Goal: Task Accomplishment & Management: Complete application form

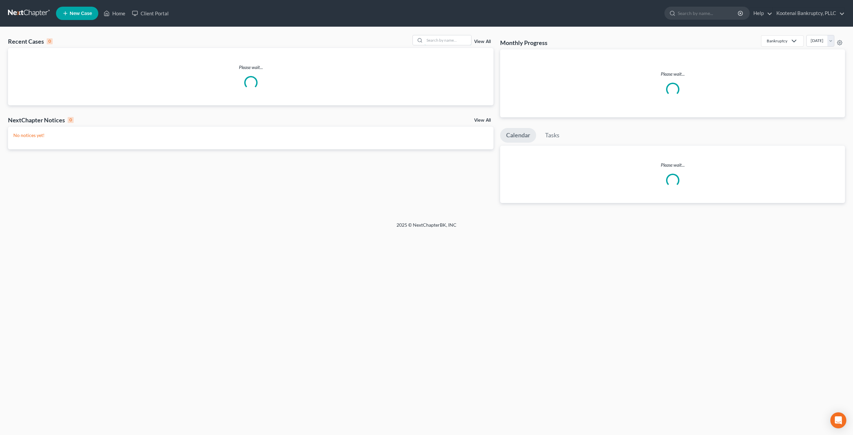
click at [430, 39] on input "search" at bounding box center [447, 40] width 47 height 10
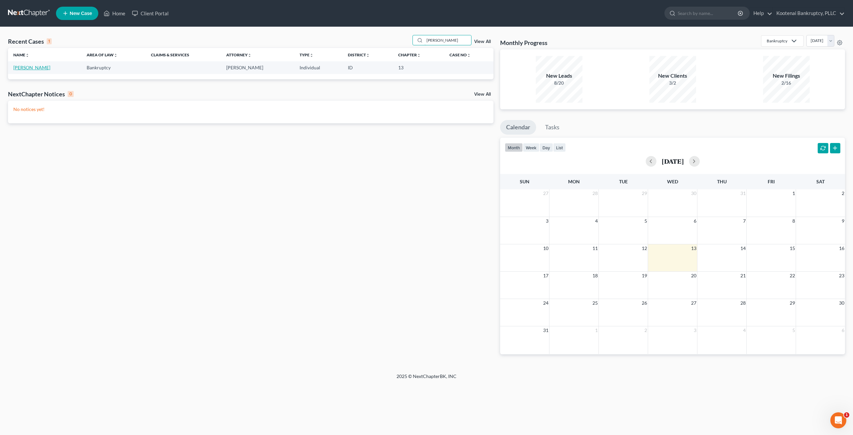
type input "dutton"
click at [35, 67] on link "[PERSON_NAME]" at bounding box center [31, 68] width 37 height 6
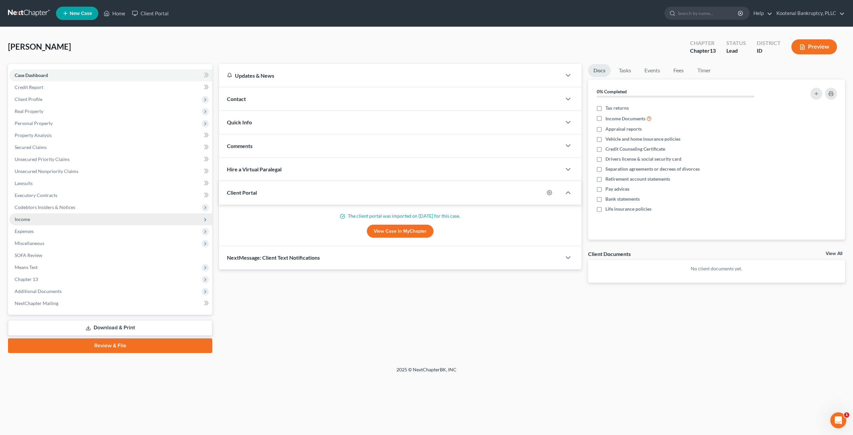
click at [61, 223] on span "Income" at bounding box center [110, 219] width 203 height 12
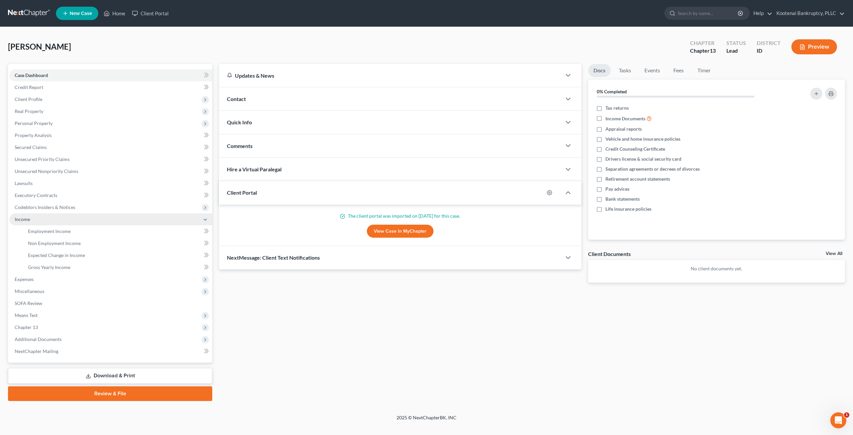
click at [61, 225] on span "Income" at bounding box center [110, 219] width 203 height 12
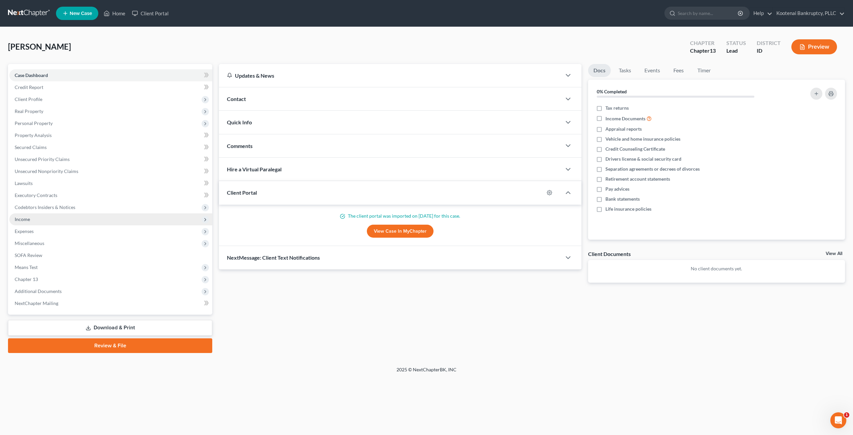
click at [61, 222] on span "Income" at bounding box center [110, 219] width 203 height 12
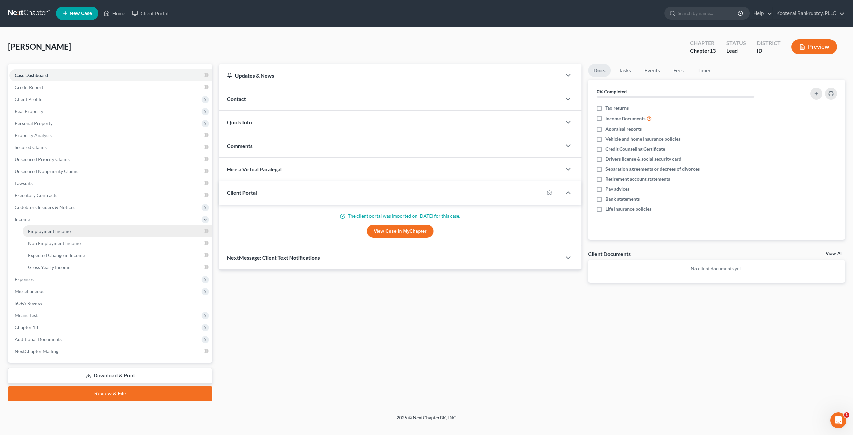
click at [61, 227] on link "Employment Income" at bounding box center [118, 231] width 190 height 12
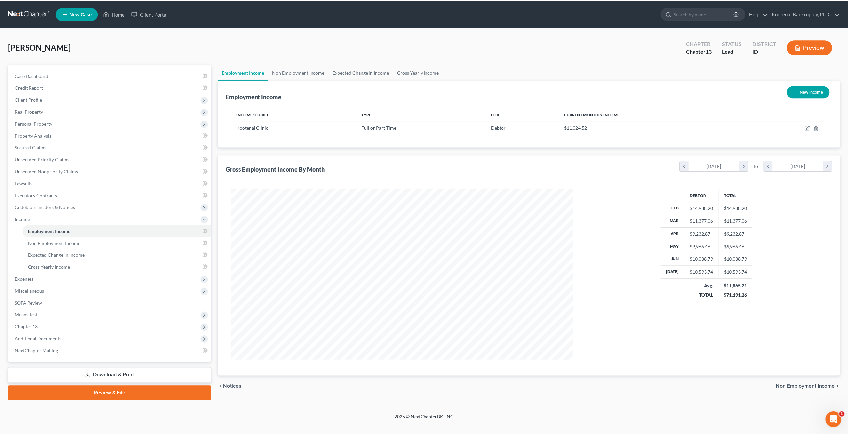
scroll to position [172, 357]
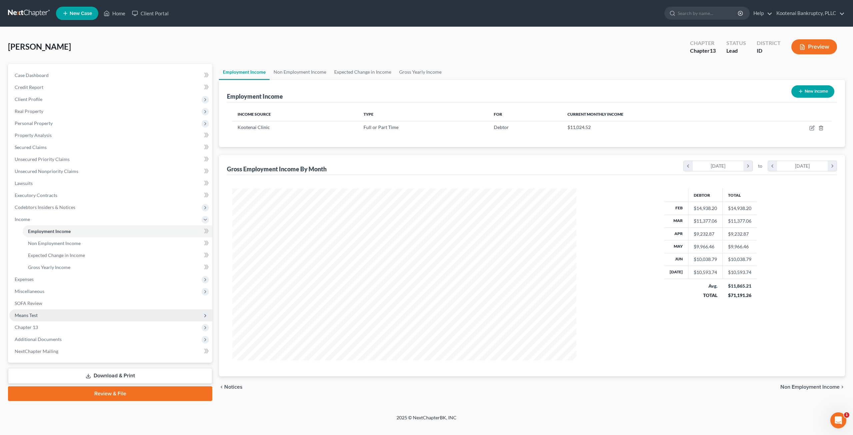
click at [45, 313] on span "Means Test" at bounding box center [110, 315] width 203 height 12
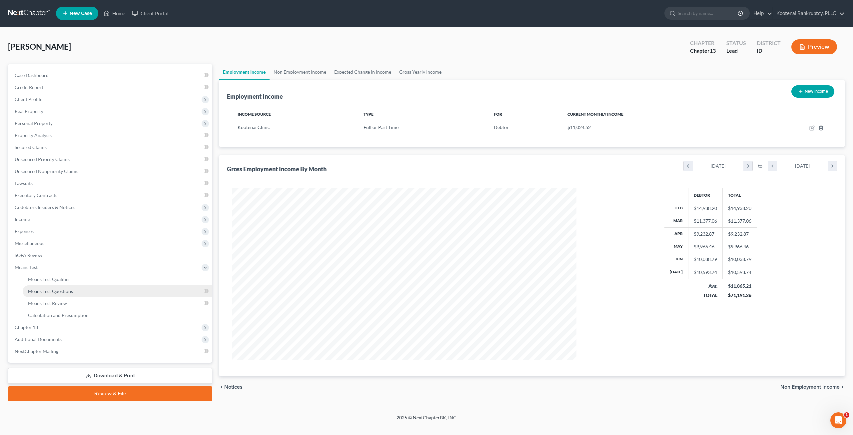
click at [57, 291] on span "Means Test Questions" at bounding box center [50, 291] width 45 height 6
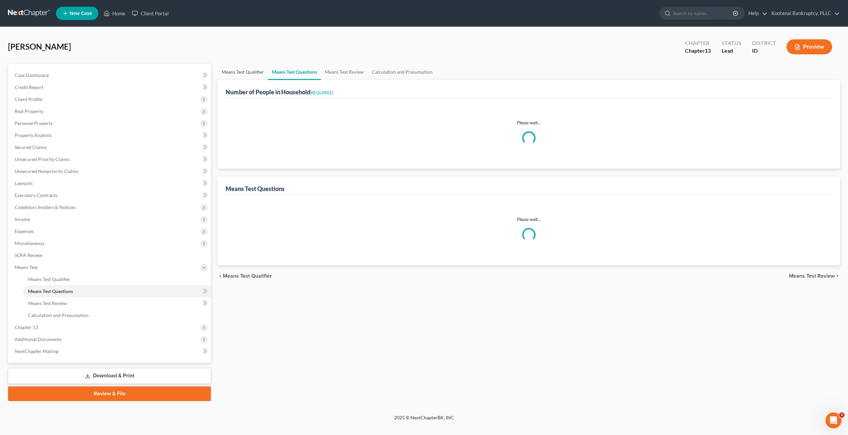
select select "0"
select select "60"
select select "1"
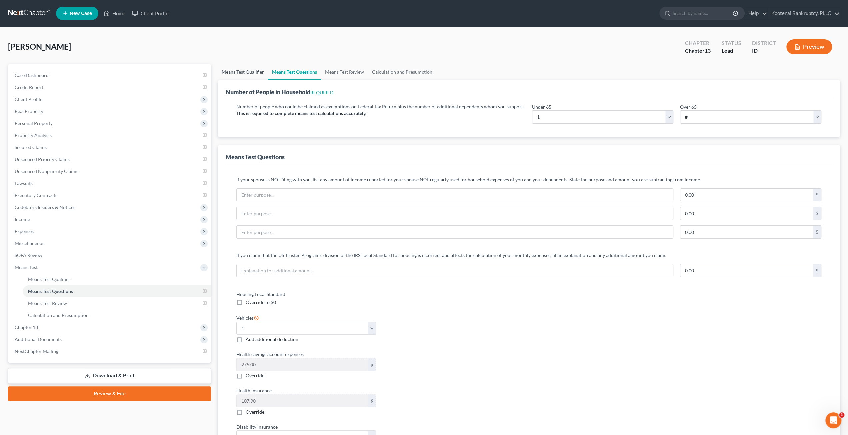
click at [245, 72] on link "Means Test Qualifier" at bounding box center [243, 72] width 50 height 16
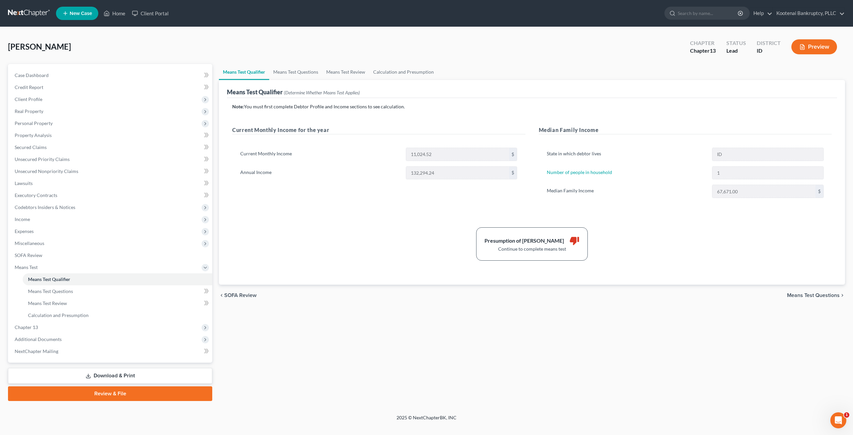
click at [400, 62] on div "Dutton, Sharon Upgraded Chapter Chapter 13 Status Lead District ID Preview" at bounding box center [426, 49] width 837 height 29
click at [402, 68] on link "Calculation and Presumption" at bounding box center [403, 72] width 69 height 16
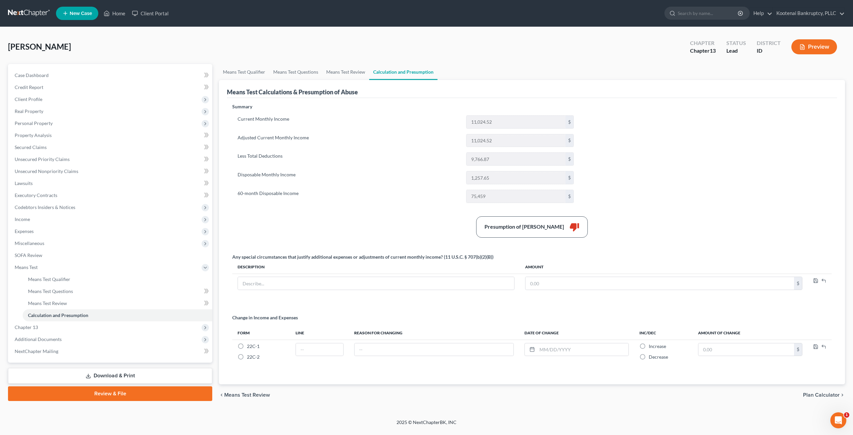
click at [378, 47] on div "Dutton, Sharon Upgraded Chapter Chapter 13 Status Lead District ID Preview" at bounding box center [426, 49] width 837 height 29
click at [54, 75] on link "Case Dashboard" at bounding box center [110, 75] width 203 height 12
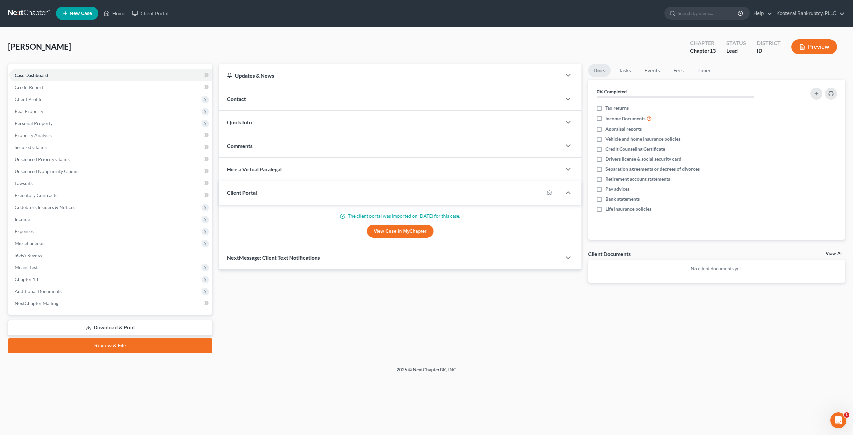
click at [38, 16] on link at bounding box center [29, 13] width 43 height 12
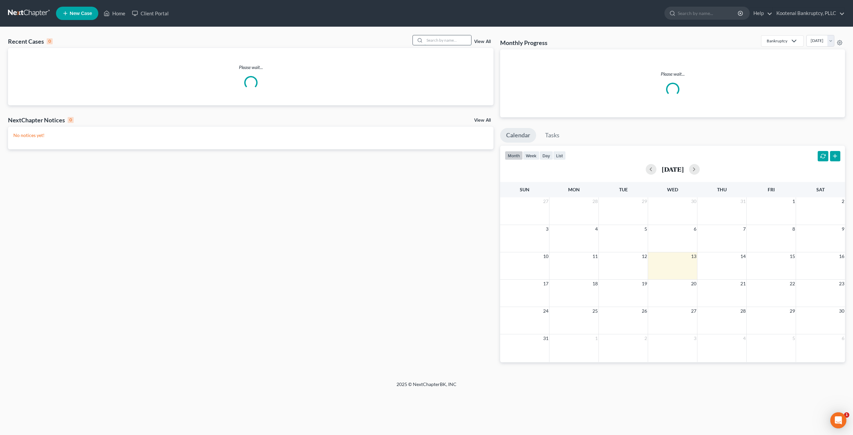
click at [454, 39] on input "search" at bounding box center [447, 40] width 47 height 10
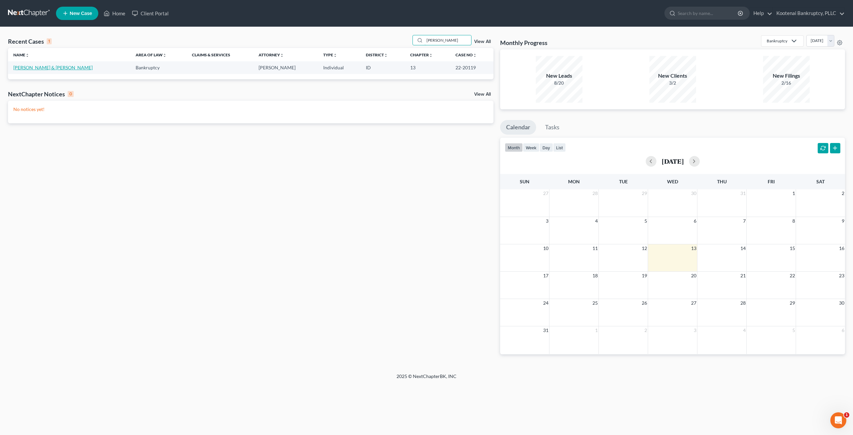
type input "[PERSON_NAME]"
click at [39, 68] on link "[PERSON_NAME] & [PERSON_NAME]" at bounding box center [52, 68] width 79 height 6
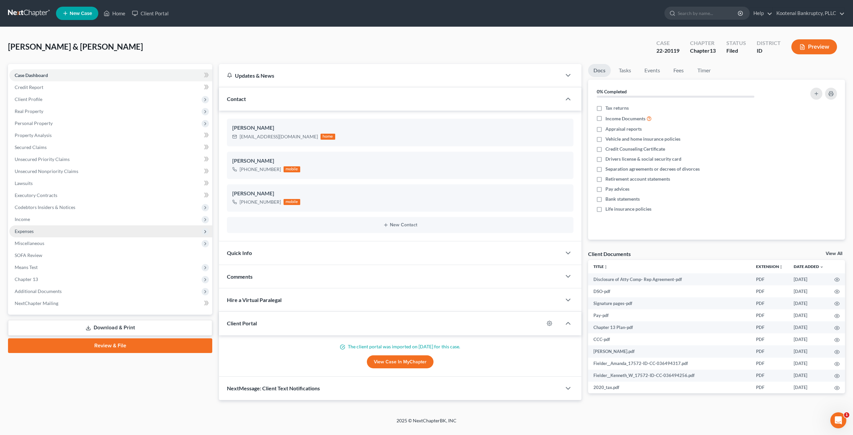
click at [87, 232] on span "Expenses" at bounding box center [110, 231] width 203 height 12
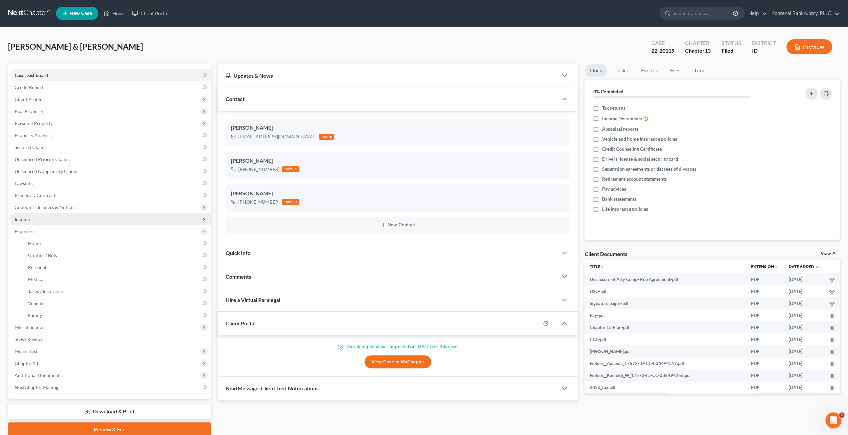
click at [64, 220] on span "Income" at bounding box center [110, 219] width 202 height 12
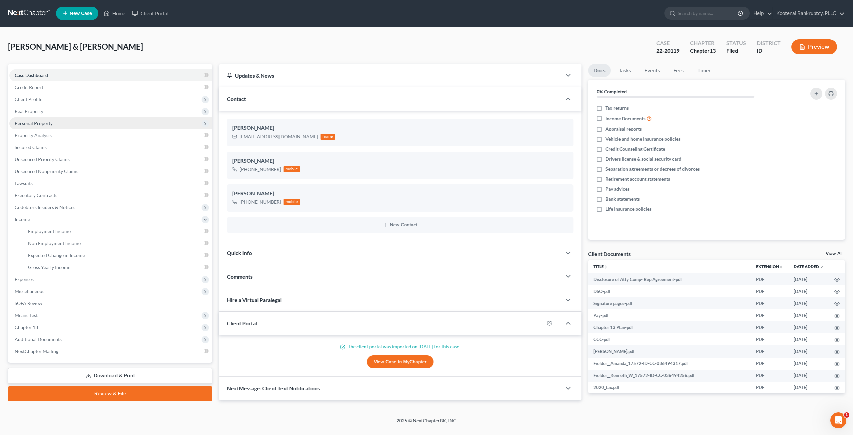
click at [40, 122] on span "Personal Property" at bounding box center [34, 123] width 38 height 6
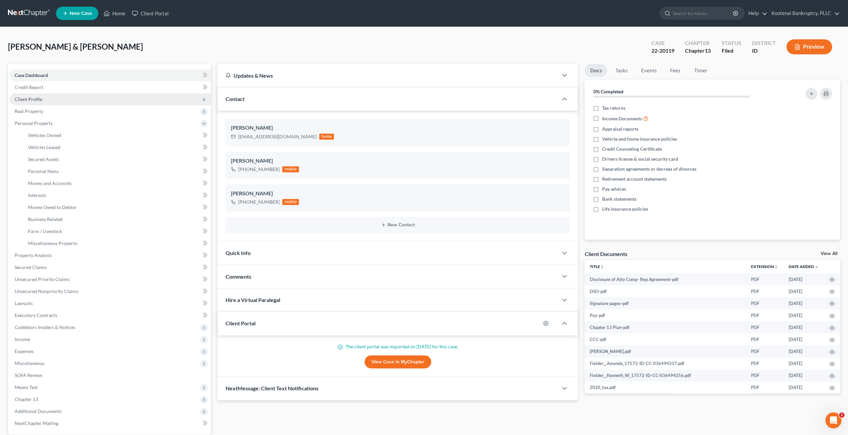
click at [40, 103] on span "Client Profile" at bounding box center [110, 99] width 202 height 12
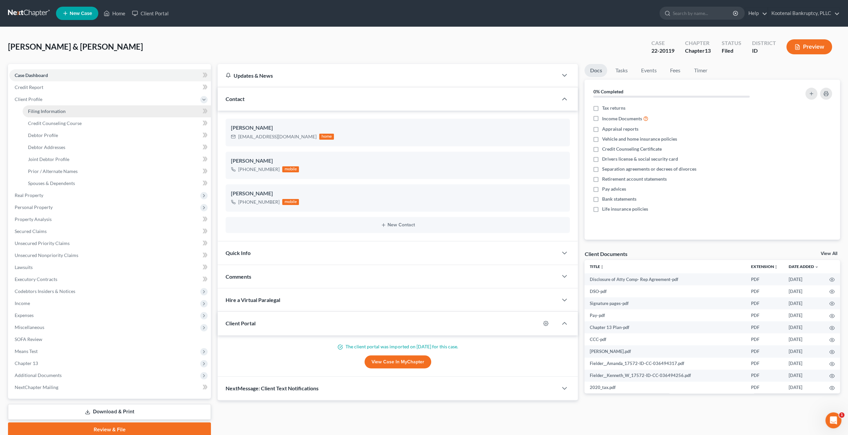
click at [41, 110] on span "Filing Information" at bounding box center [47, 111] width 38 height 6
select select "1"
select select "3"
select select "13"
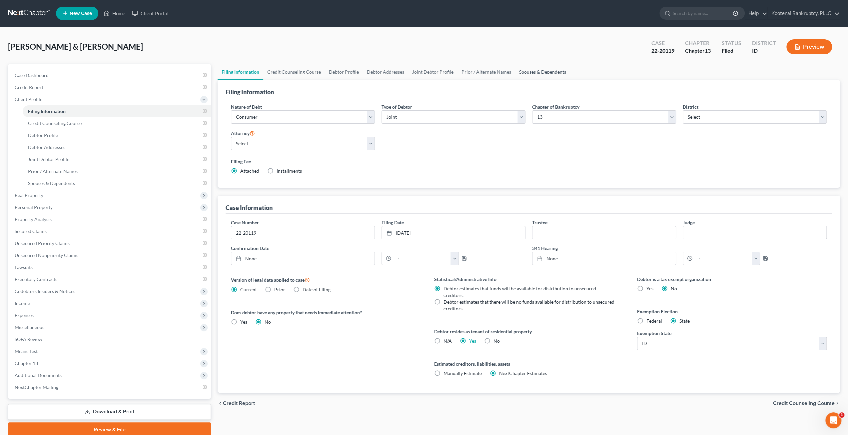
click at [522, 65] on link "Spouses & Dependents" at bounding box center [542, 72] width 55 height 16
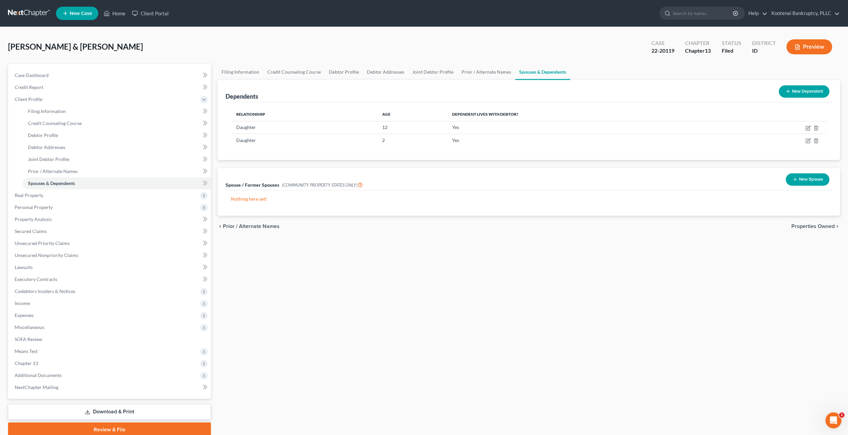
click at [427, 43] on div "[PERSON_NAME] & [PERSON_NAME] Upgraded Case 22-20119 Chapter Chapter 13 Status …" at bounding box center [424, 49] width 832 height 29
click at [572, 52] on div "[PERSON_NAME] & [PERSON_NAME] Upgraded Case 22-20119 Chapter Chapter 13 Status …" at bounding box center [424, 49] width 832 height 29
drag, startPoint x: 384, startPoint y: 141, endPoint x: 375, endPoint y: 141, distance: 9.0
click at [375, 141] on tr "Daughter [DEMOGRAPHIC_DATA] Yes" at bounding box center [529, 140] width 596 height 13
click at [53, 301] on span "Income" at bounding box center [110, 303] width 202 height 12
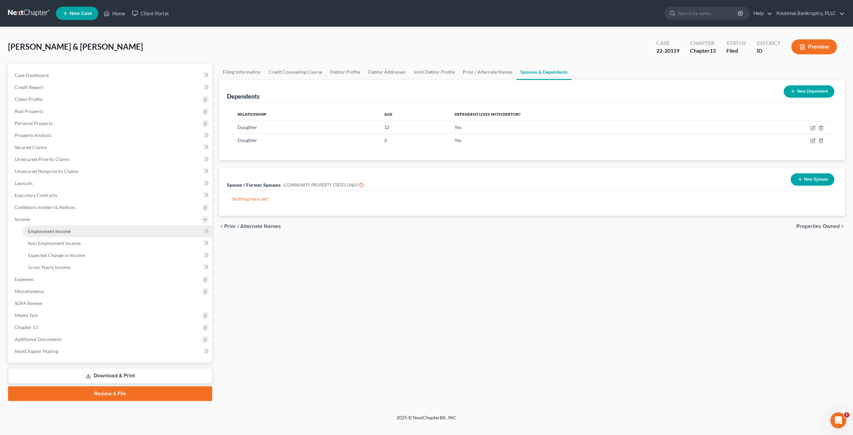
click at [64, 231] on span "Employment Income" at bounding box center [49, 231] width 43 height 6
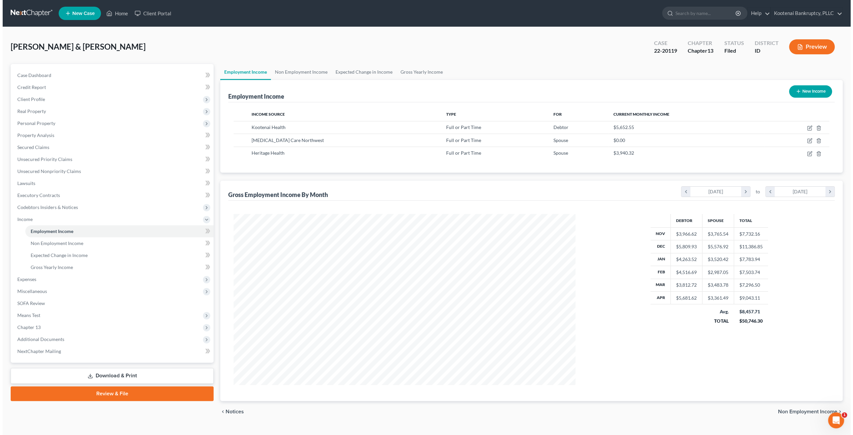
scroll to position [332918, 332734]
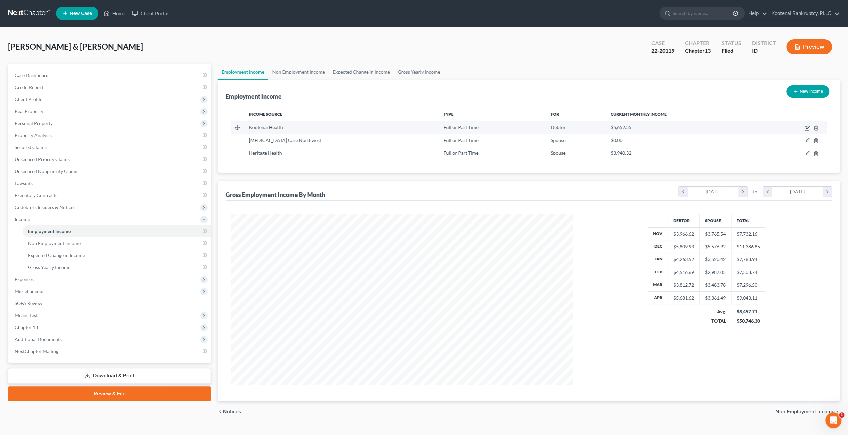
click at [805, 127] on icon "button" at bounding box center [806, 127] width 5 height 5
select select "0"
select select "13"
select select "2"
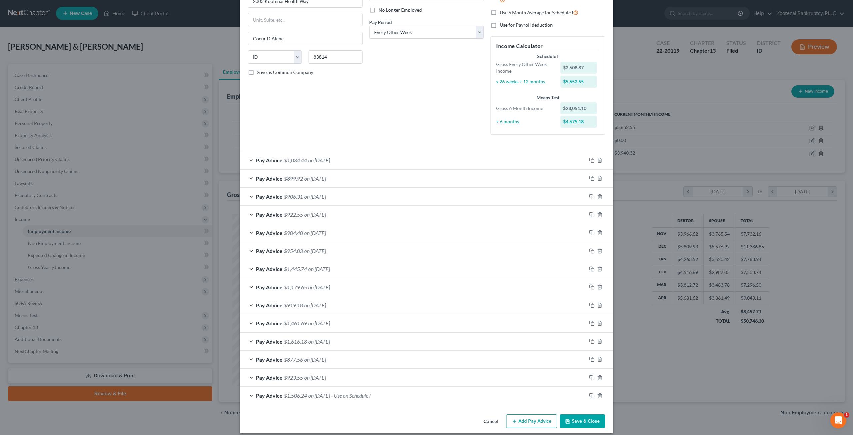
scroll to position [92, 0]
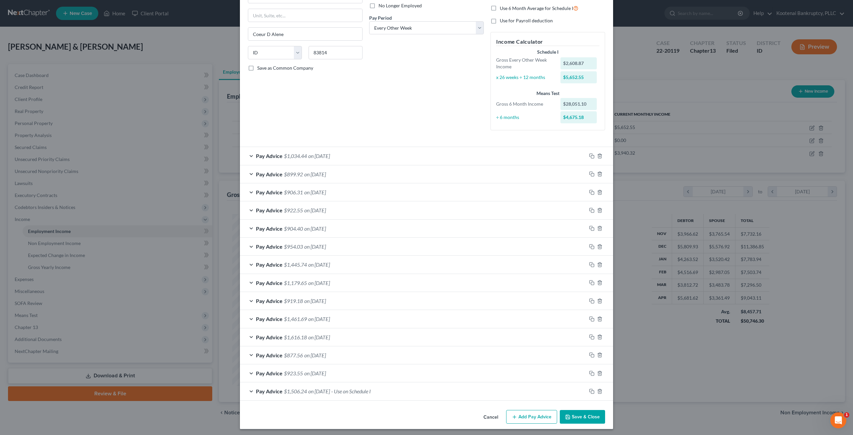
click at [379, 393] on div "Pay Advice $1,506.24 on [DATE] - Use on Schedule I" at bounding box center [413, 391] width 346 height 18
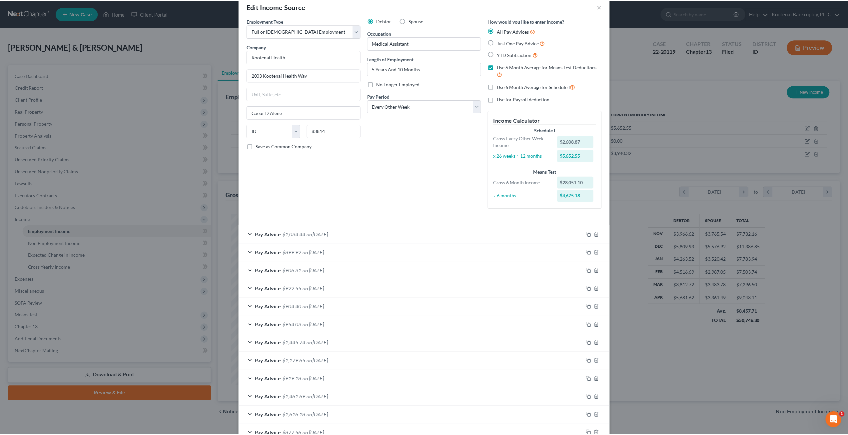
scroll to position [0, 0]
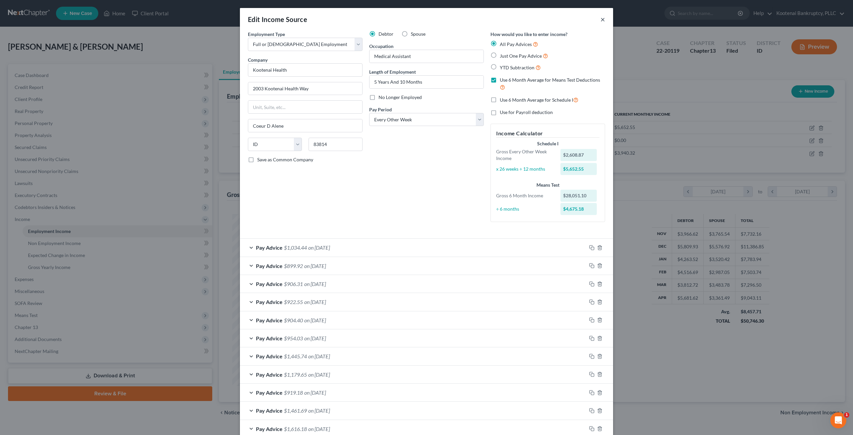
click at [600, 21] on button "×" at bounding box center [602, 19] width 5 height 8
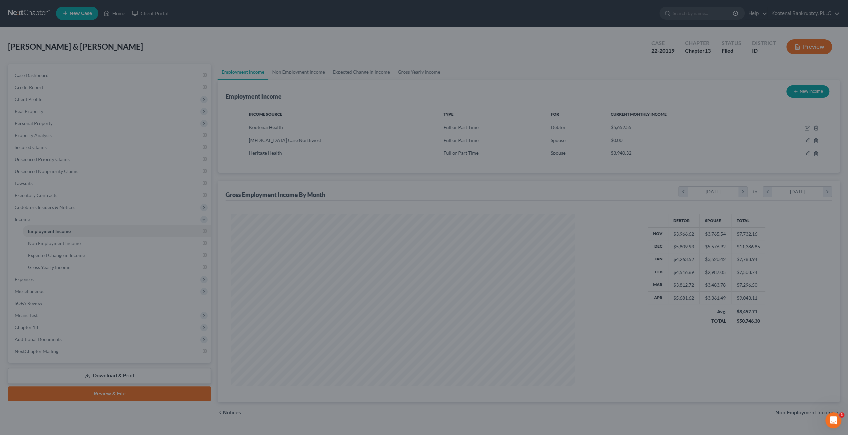
scroll to position [332918, 332734]
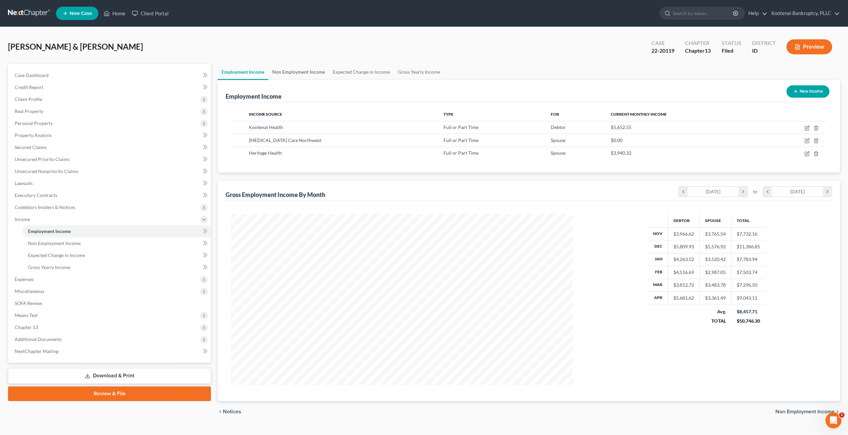
click at [304, 70] on link "Non Employment Income" at bounding box center [298, 72] width 61 height 16
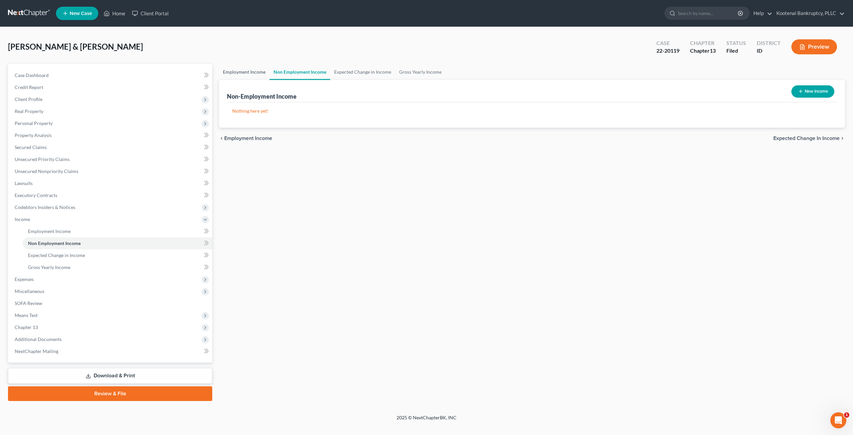
click at [245, 70] on link "Employment Income" at bounding box center [244, 72] width 51 height 16
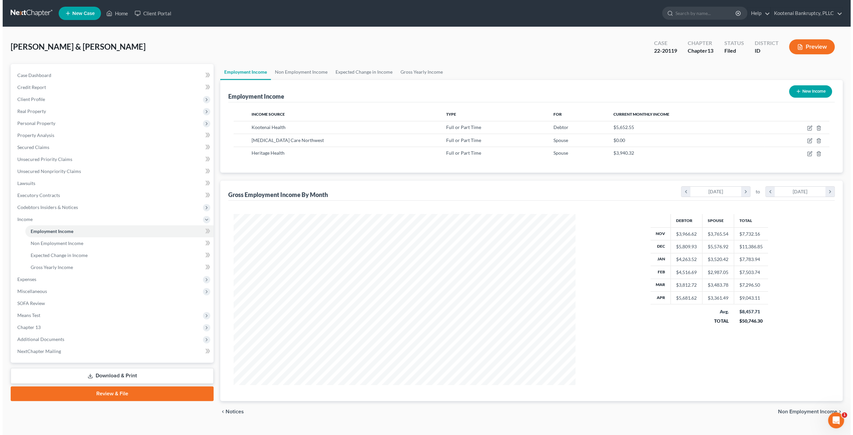
scroll to position [171, 355]
click at [805, 153] on icon "button" at bounding box center [806, 153] width 5 height 5
select select "0"
select select "2"
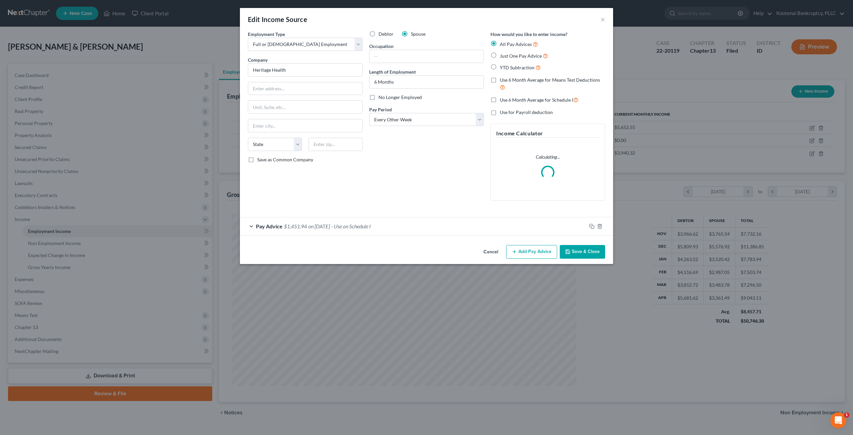
click at [345, 228] on span "- Use on Schedule I" at bounding box center [351, 226] width 40 height 6
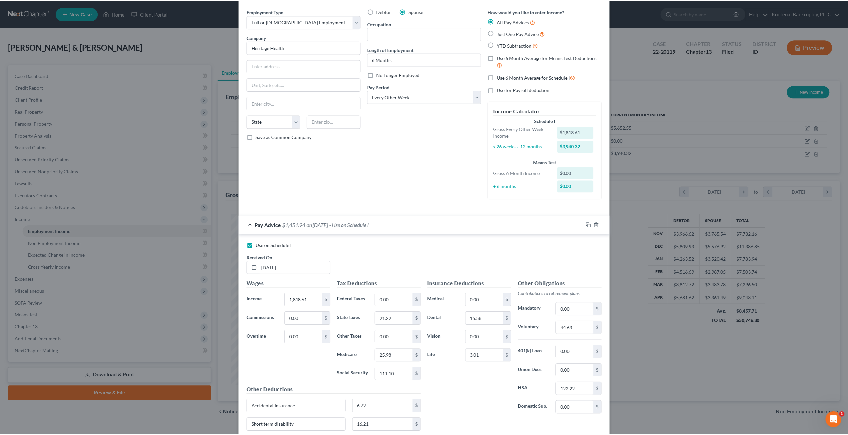
scroll to position [0, 0]
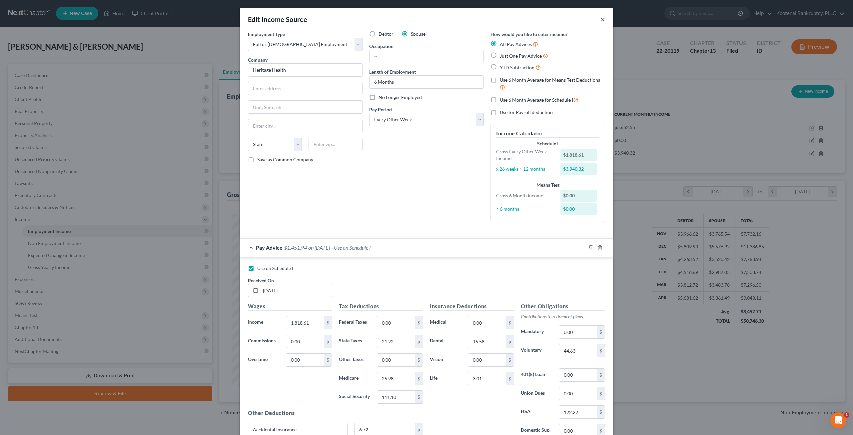
click at [601, 22] on button "×" at bounding box center [602, 19] width 5 height 8
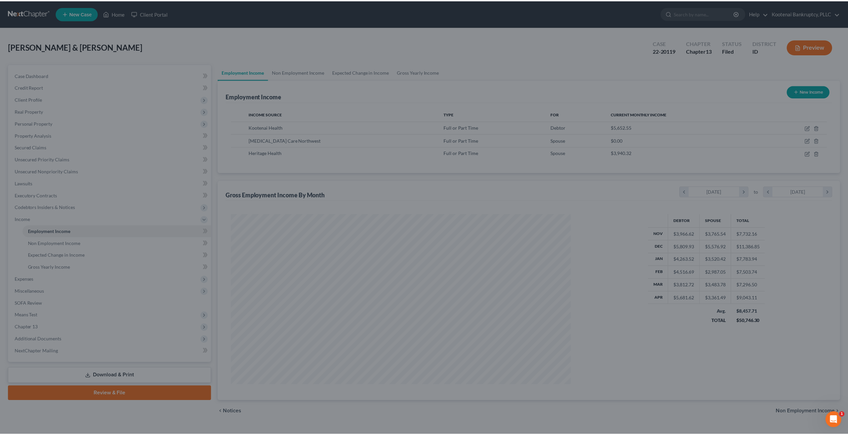
scroll to position [332918, 332734]
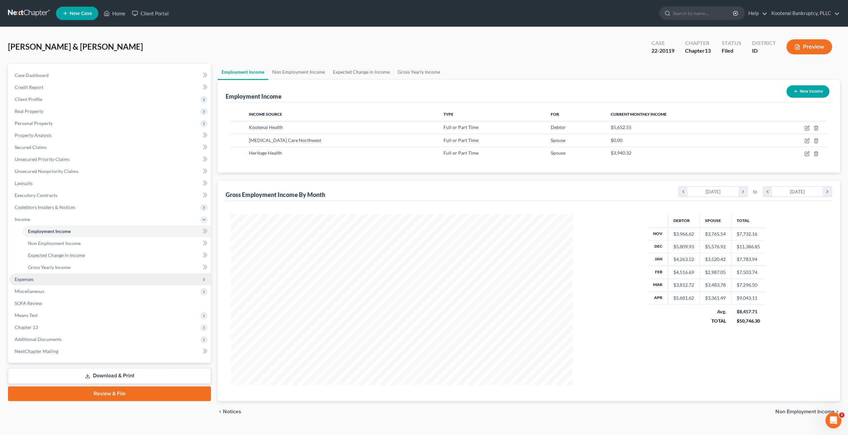
click at [76, 280] on span "Expenses" at bounding box center [110, 279] width 202 height 12
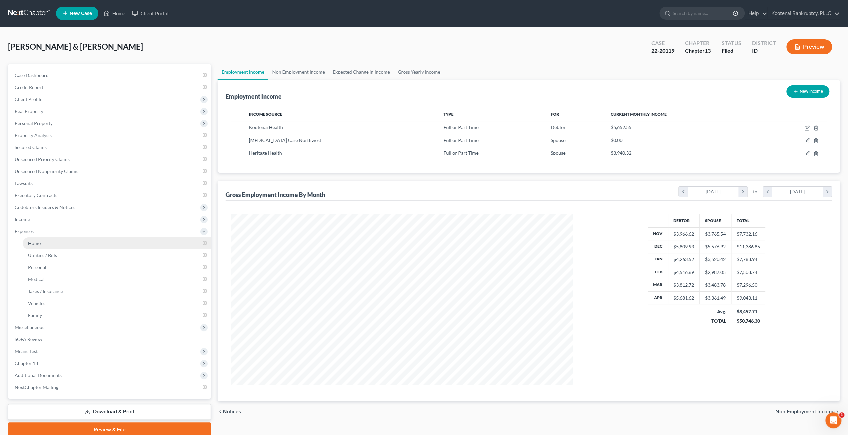
click at [52, 248] on link "Home" at bounding box center [117, 243] width 188 height 12
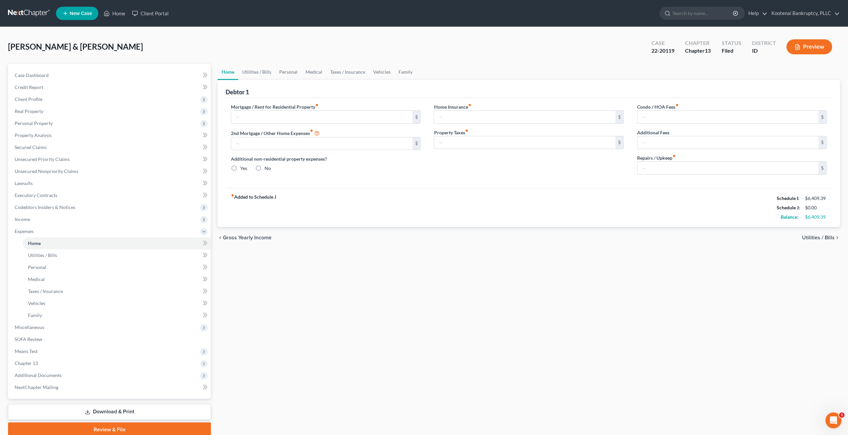
type input "840.00"
type input "0.00"
radio input "true"
type input "0.00"
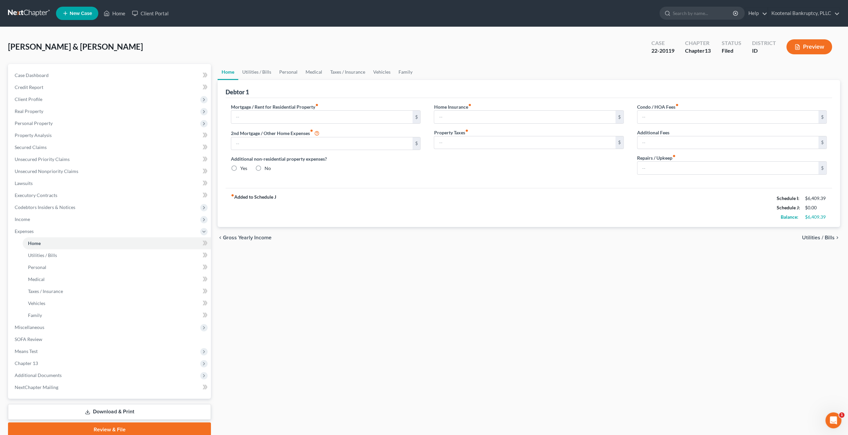
type input "0.00"
type input "200.00"
click at [256, 70] on link "Utilities / Bills" at bounding box center [256, 72] width 37 height 16
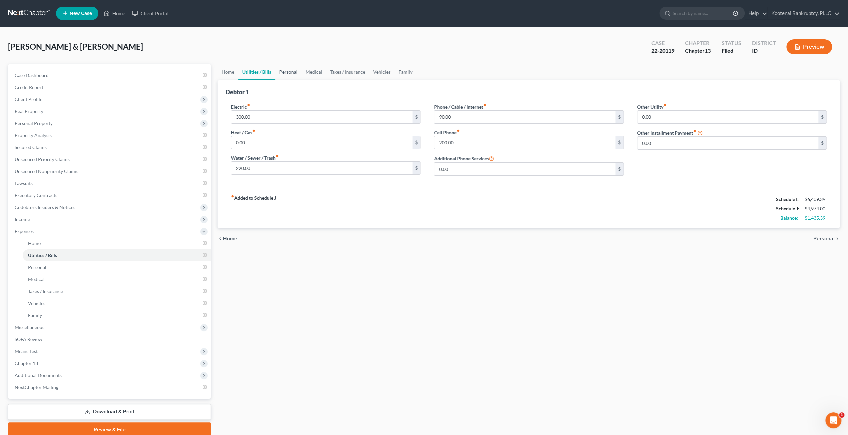
click at [279, 71] on link "Personal" at bounding box center [288, 72] width 26 height 16
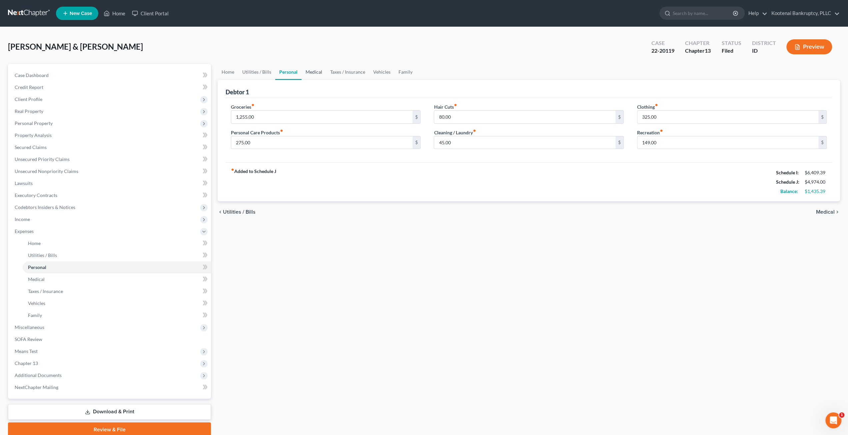
click at [309, 70] on link "Medical" at bounding box center [313, 72] width 25 height 16
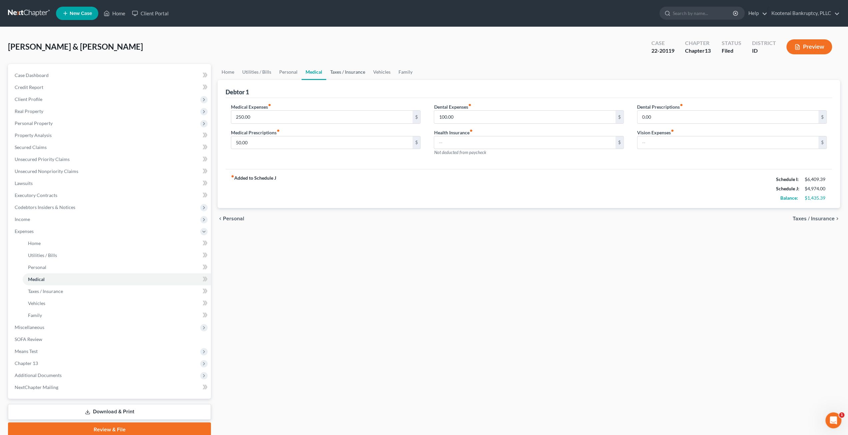
click at [343, 70] on link "Taxes / Insurance" at bounding box center [347, 72] width 43 height 16
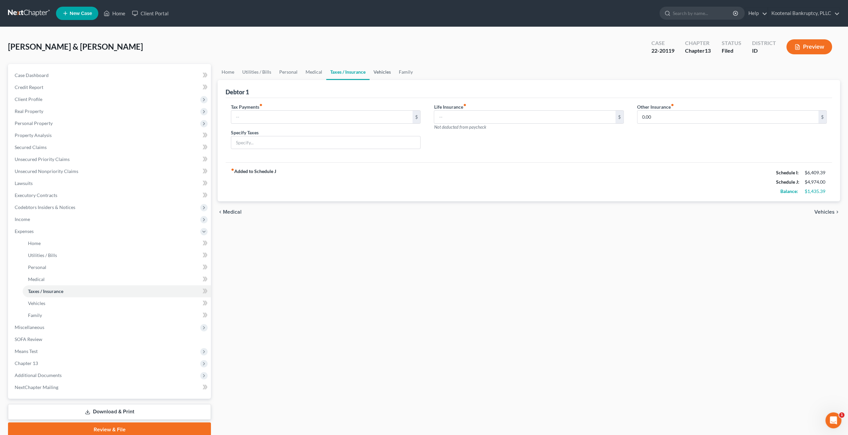
click at [373, 72] on link "Vehicles" at bounding box center [381, 72] width 25 height 16
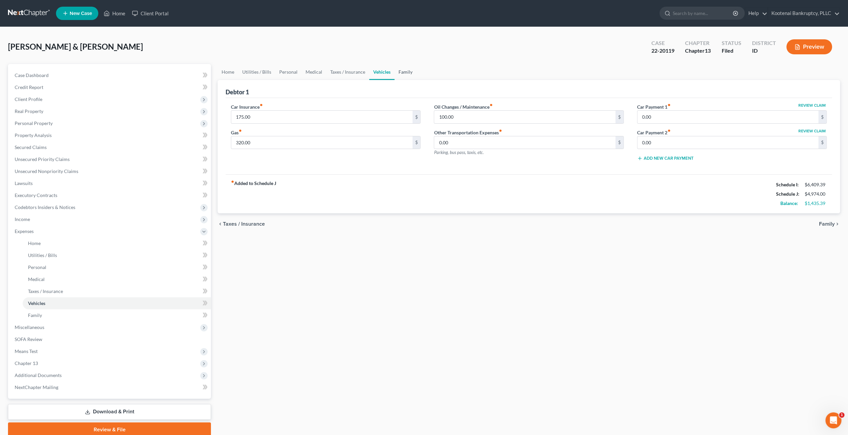
click at [405, 72] on link "Family" at bounding box center [405, 72] width 22 height 16
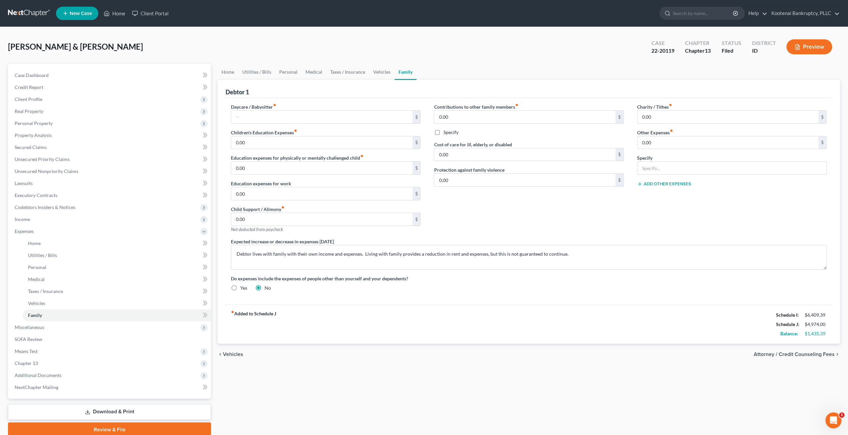
click at [434, 50] on div "[PERSON_NAME] & [PERSON_NAME] Upgraded Case 22-20119 Chapter Chapter 13 Status …" at bounding box center [424, 49] width 832 height 29
click at [380, 70] on link "Vehicles" at bounding box center [381, 72] width 25 height 16
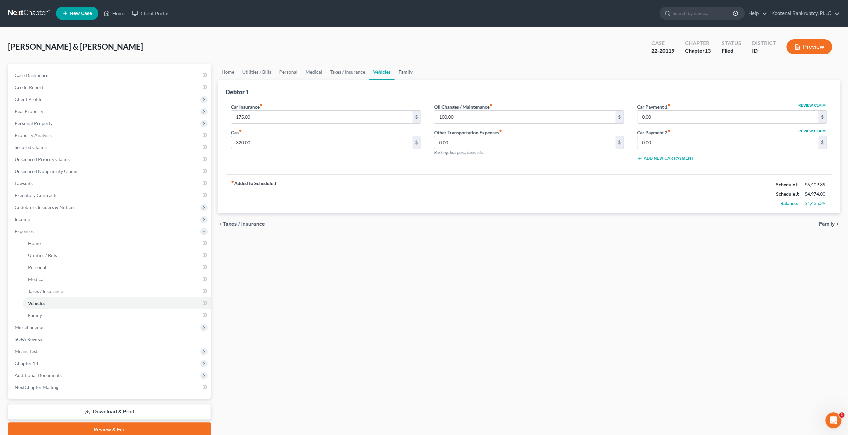
click at [406, 74] on link "Family" at bounding box center [405, 72] width 22 height 16
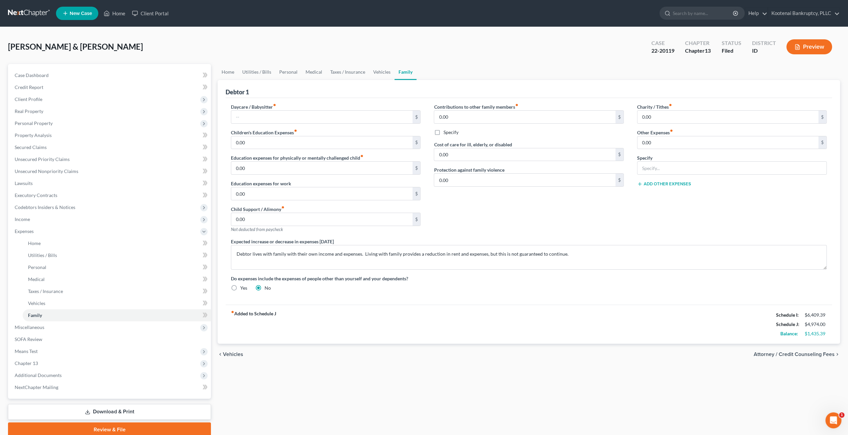
click at [431, 50] on div "[PERSON_NAME] & [PERSON_NAME] Upgraded Case 22-20119 Chapter Chapter 13 Status …" at bounding box center [424, 49] width 832 height 29
click at [431, 47] on div "[PERSON_NAME] & [PERSON_NAME] Upgraded Case 22-20119 Chapter Chapter 13 Status …" at bounding box center [424, 49] width 832 height 29
click at [51, 138] on link "Property Analysis" at bounding box center [110, 135] width 202 height 12
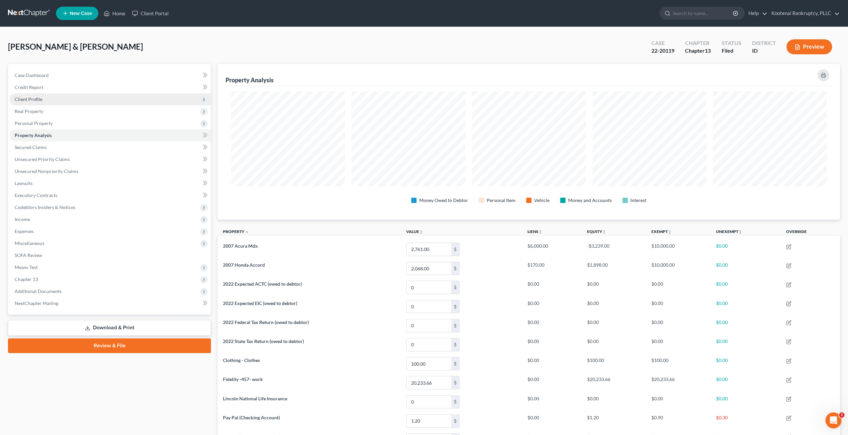
click at [42, 96] on span "Client Profile" at bounding box center [110, 99] width 202 height 12
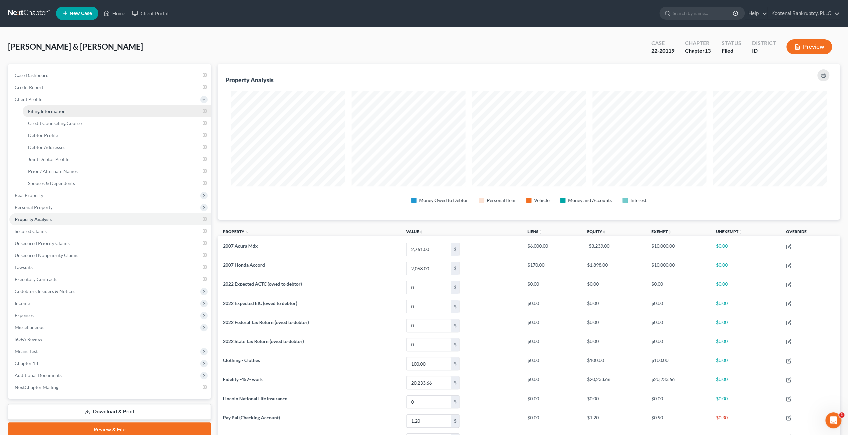
click at [46, 111] on span "Filing Information" at bounding box center [47, 111] width 38 height 6
select select "1"
select select "3"
select select "23"
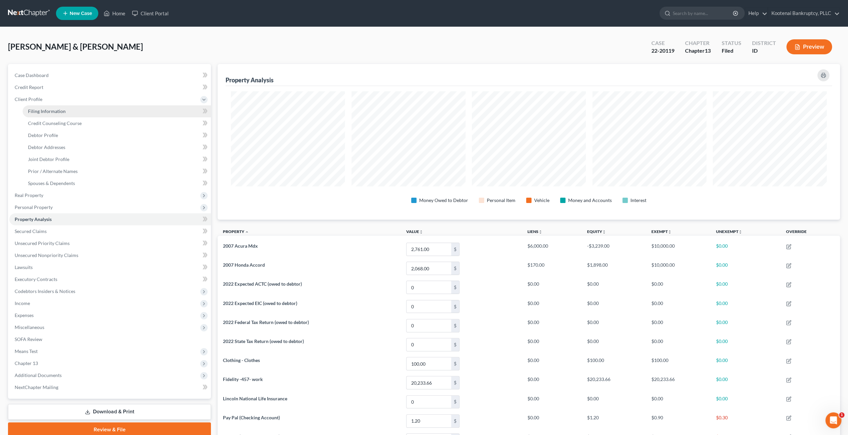
select select "0"
select select "13"
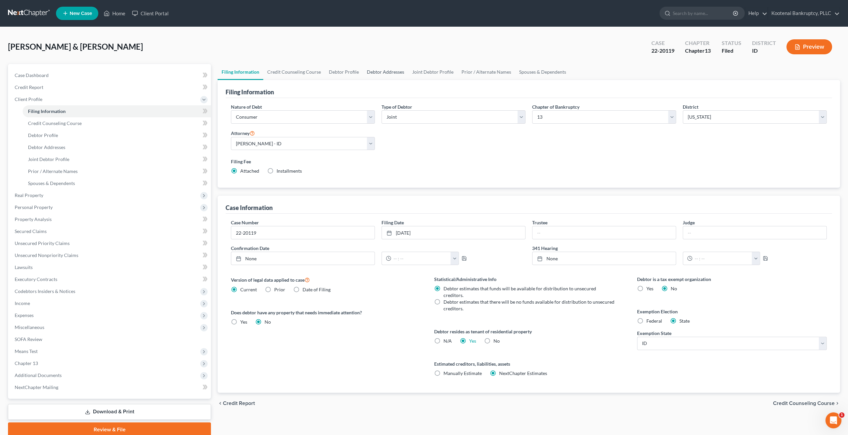
click at [379, 73] on link "Debtor Addresses" at bounding box center [385, 72] width 45 height 16
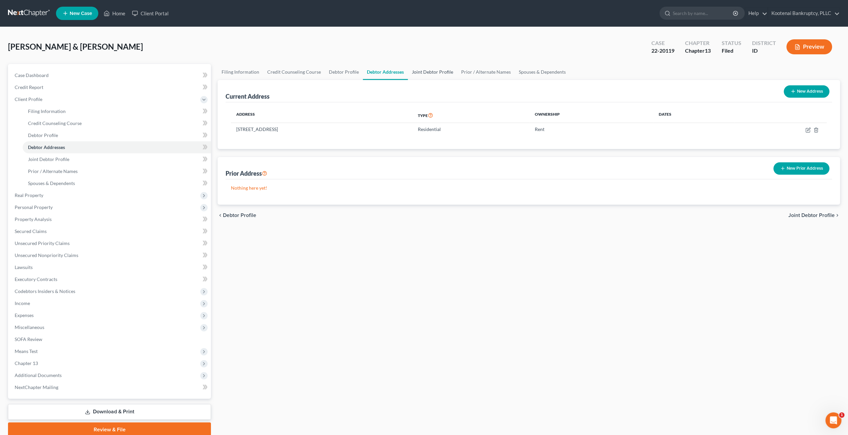
click at [421, 70] on link "Joint Debtor Profile" at bounding box center [432, 72] width 49 height 16
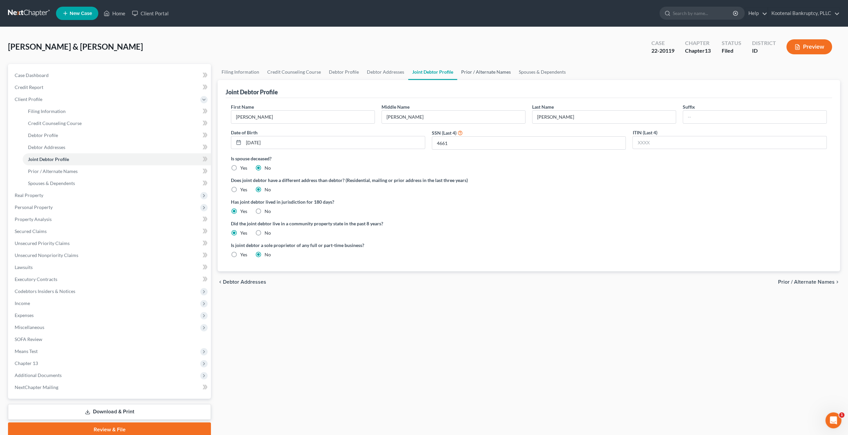
click at [479, 68] on link "Prior / Alternate Names" at bounding box center [486, 72] width 58 height 16
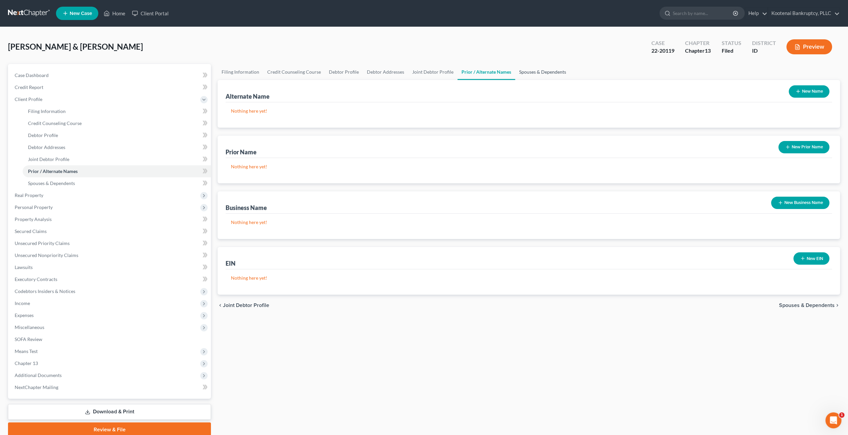
click at [536, 71] on link "Spouses & Dependents" at bounding box center [542, 72] width 55 height 16
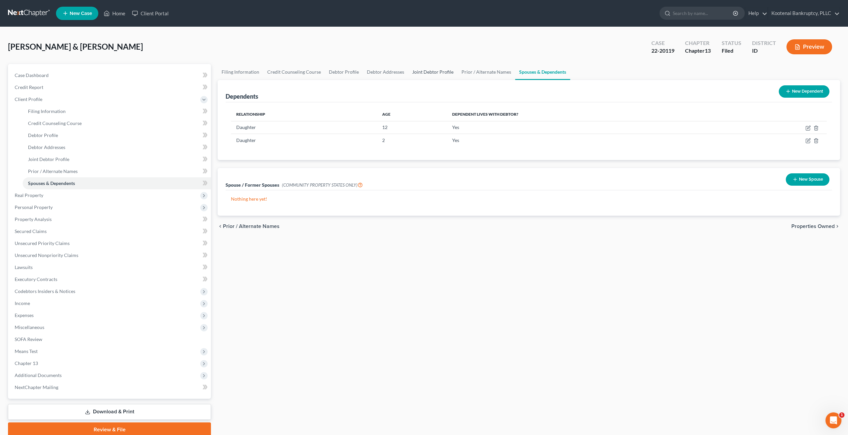
click at [433, 73] on link "Joint Debtor Profile" at bounding box center [432, 72] width 49 height 16
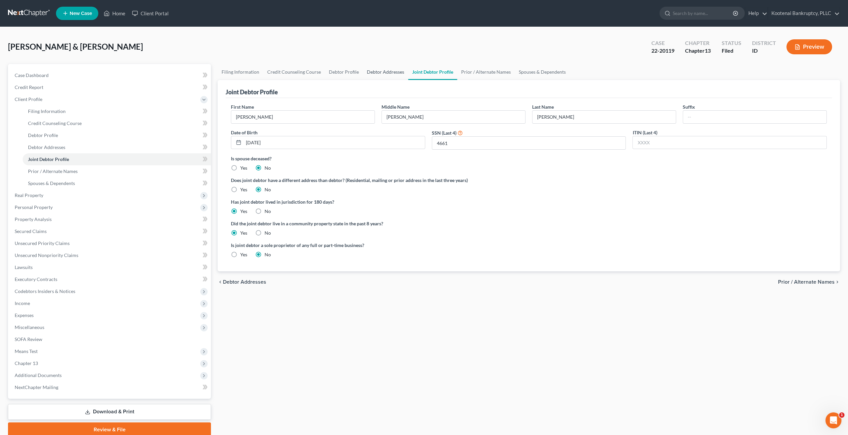
click at [383, 72] on link "Debtor Addresses" at bounding box center [385, 72] width 45 height 16
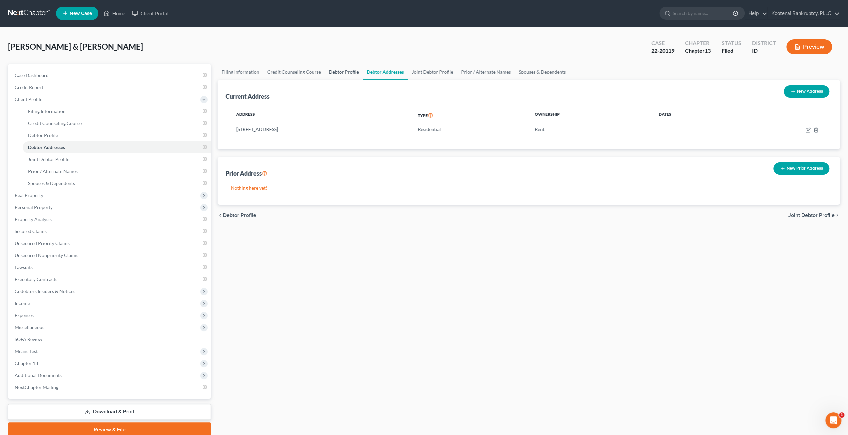
click at [347, 71] on link "Debtor Profile" at bounding box center [344, 72] width 38 height 16
select select "1"
select select "3"
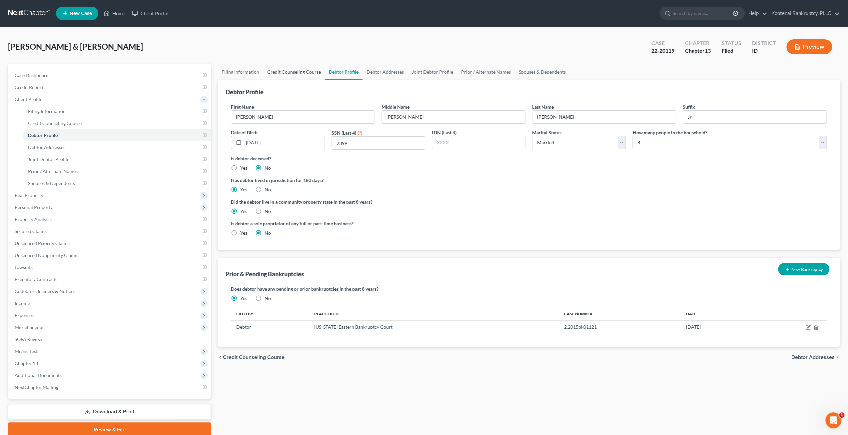
click at [295, 70] on link "Credit Counseling Course" at bounding box center [294, 72] width 62 height 16
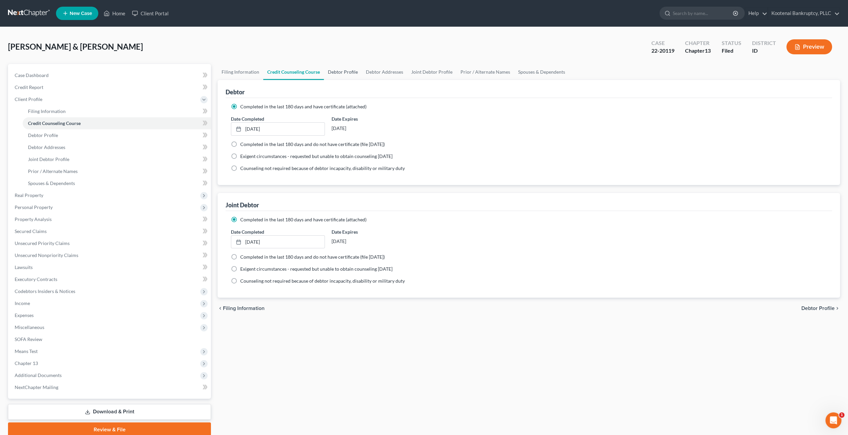
click at [348, 71] on link "Debtor Profile" at bounding box center [343, 72] width 38 height 16
select select "1"
select select "3"
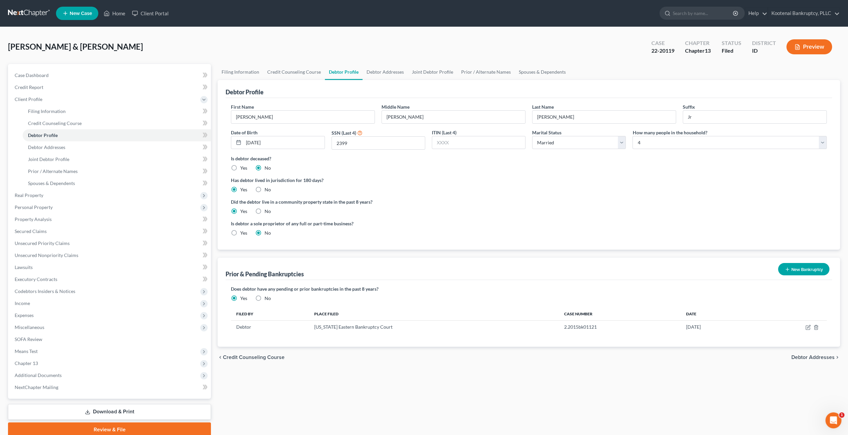
click at [350, 45] on div "[PERSON_NAME] & [PERSON_NAME] Upgraded Case 22-20119 Chapter Chapter 13 Status …" at bounding box center [424, 49] width 832 height 29
click at [73, 352] on span "Means Test" at bounding box center [110, 351] width 202 height 12
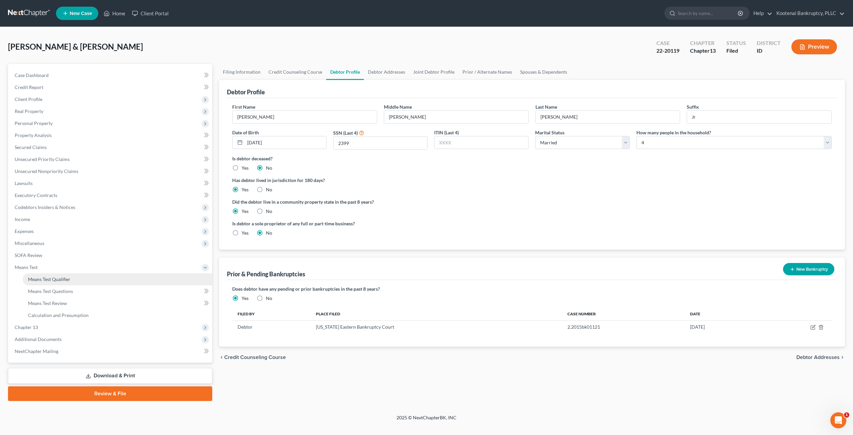
click at [67, 281] on span "Means Test Qualifier" at bounding box center [49, 279] width 42 height 6
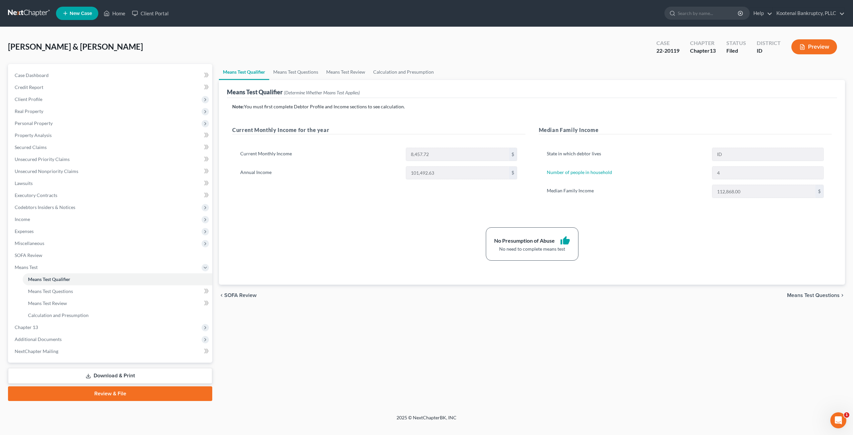
click at [480, 246] on div "No Presumption of Abuse thumb_up No need to complete means test" at bounding box center [532, 243] width 606 height 33
click at [91, 97] on span "Client Profile" at bounding box center [110, 99] width 203 height 12
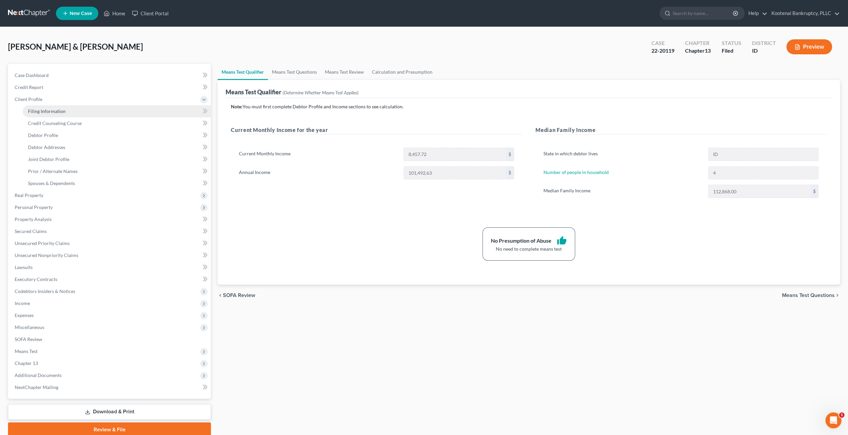
click at [91, 107] on link "Filing Information" at bounding box center [117, 111] width 188 height 12
select select "1"
select select "3"
select select "23"
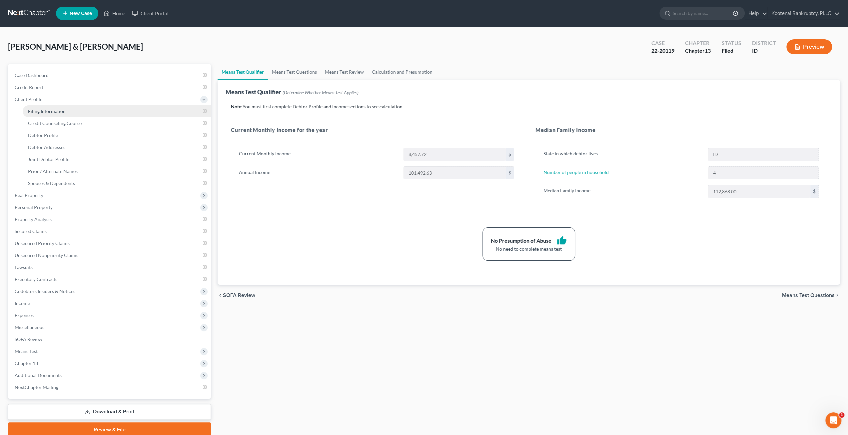
select select "0"
select select "13"
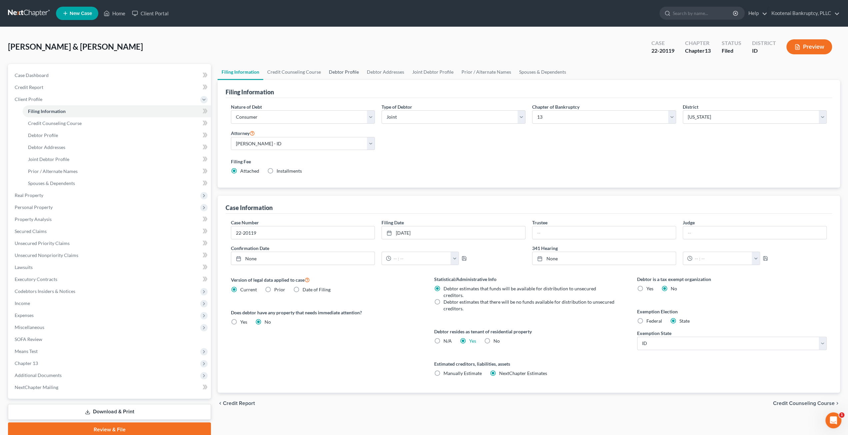
click at [339, 69] on link "Debtor Profile" at bounding box center [344, 72] width 38 height 16
select select "1"
select select "3"
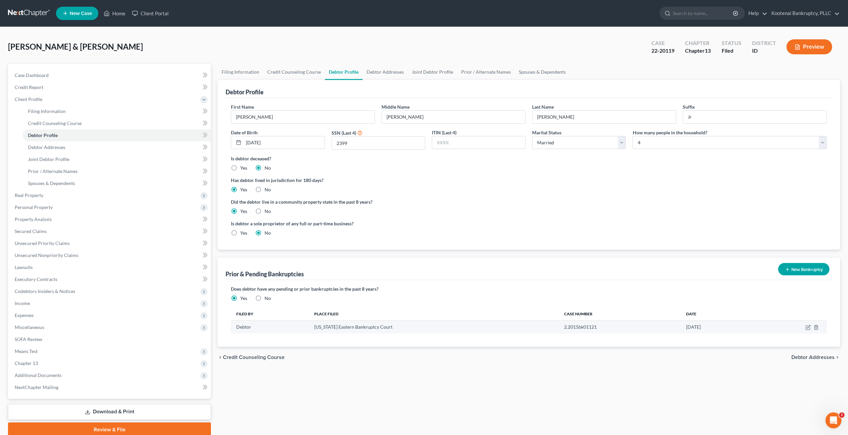
click at [598, 326] on td "2.2015bk01121" at bounding box center [620, 326] width 122 height 13
click at [616, 281] on div "Does debtor have any pending or prior bankruptcies in the past 8 years? Are any…" at bounding box center [529, 313] width 606 height 66
click at [614, 280] on div "Does debtor have any pending or prior bankruptcies in the past 8 years? Are any…" at bounding box center [529, 313] width 606 height 66
click at [93, 303] on span "Income" at bounding box center [110, 303] width 202 height 12
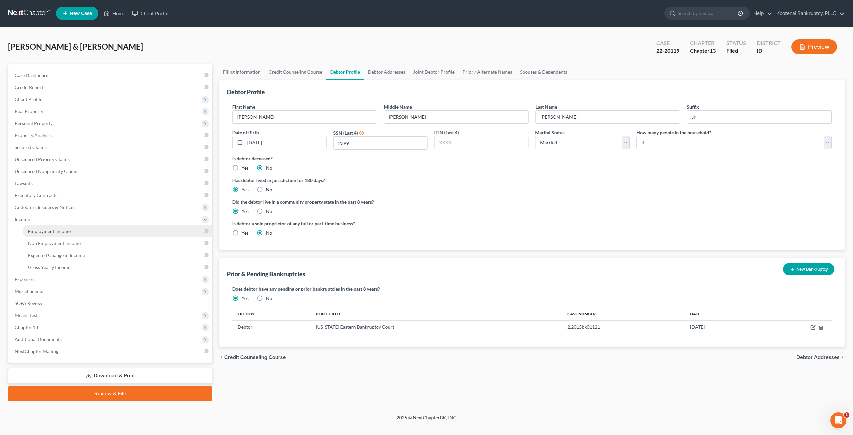
click at [84, 227] on link "Employment Income" at bounding box center [118, 231] width 190 height 12
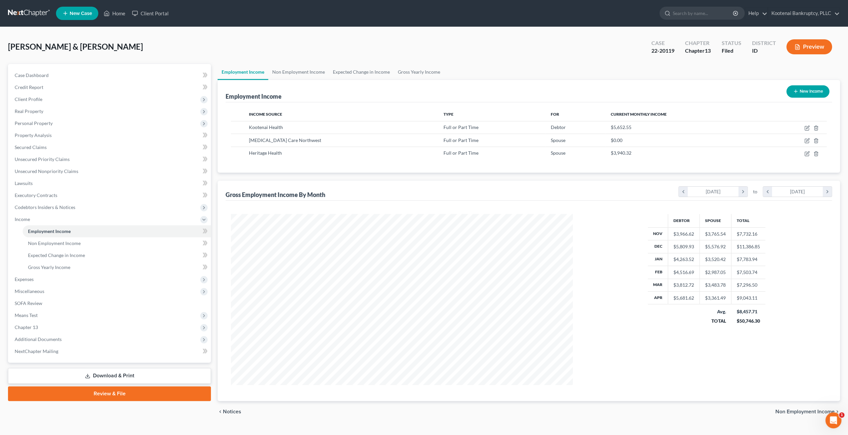
scroll to position [171, 355]
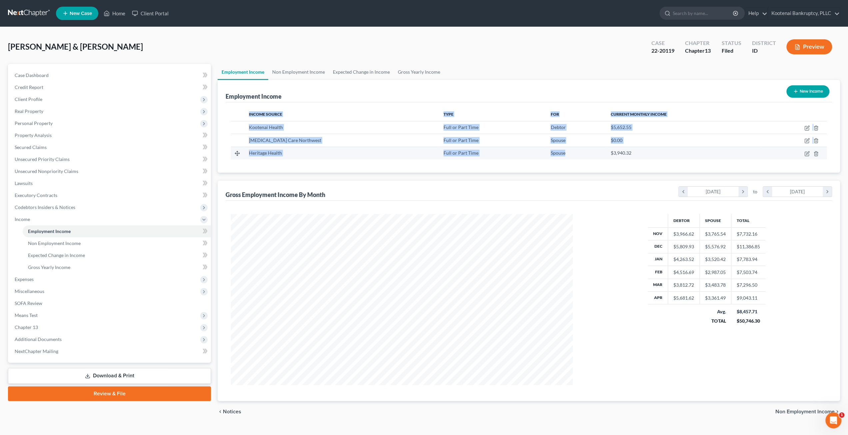
drag, startPoint x: 222, startPoint y: 155, endPoint x: 576, endPoint y: 146, distance: 354.2
click at [576, 146] on div "Employment Income New Income Income Source Type For Current Monthly Income Koot…" at bounding box center [529, 126] width 622 height 93
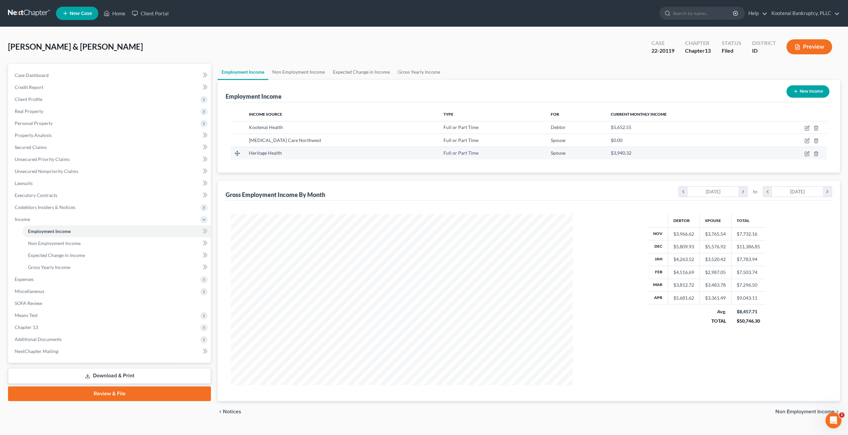
click at [639, 150] on div "$3,940.32" at bounding box center [684, 153] width 146 height 7
drag, startPoint x: 633, startPoint y: 153, endPoint x: 246, endPoint y: 154, distance: 387.4
click at [249, 150] on tr "Heritage Health Full or Part Time Spouse $3,940.32" at bounding box center [529, 153] width 596 height 13
click at [82, 281] on span "Expenses" at bounding box center [110, 279] width 202 height 12
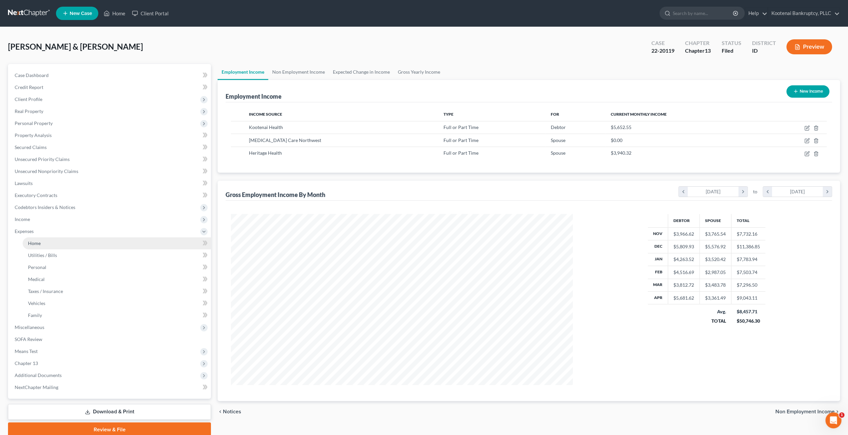
click at [69, 241] on link "Home" at bounding box center [117, 243] width 188 height 12
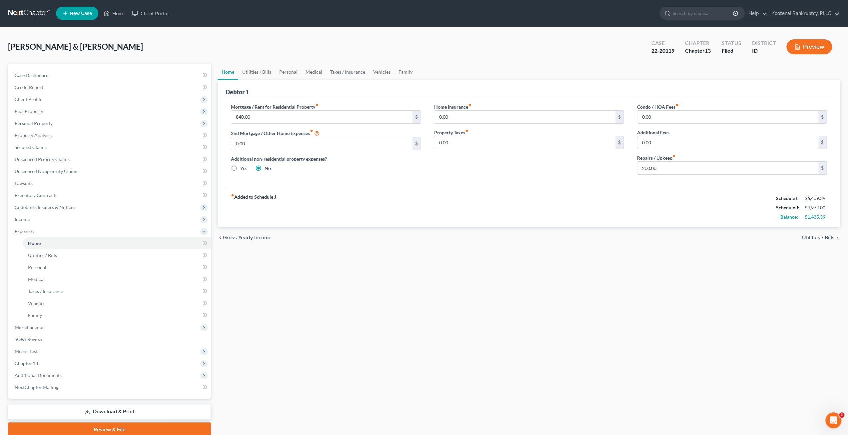
click at [552, 50] on div "[PERSON_NAME] & [PERSON_NAME] Upgraded Case 22-20119 Chapter Chapter 13 Status …" at bounding box center [424, 49] width 832 height 29
click at [260, 72] on link "Utilities / Bills" at bounding box center [256, 72] width 37 height 16
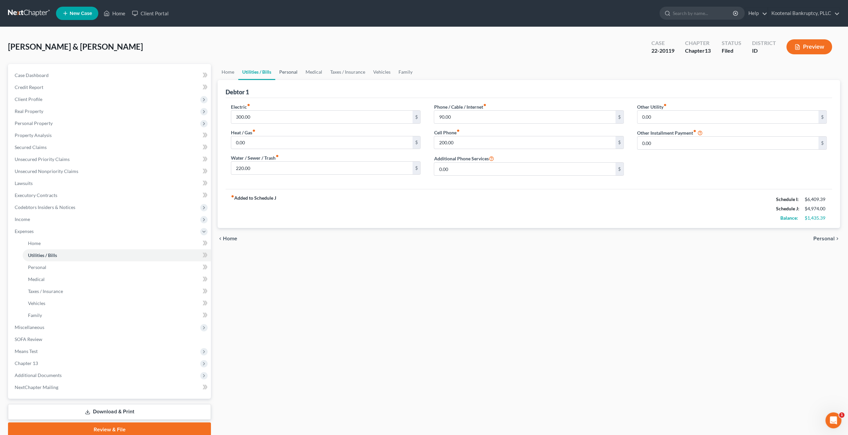
click at [293, 72] on link "Personal" at bounding box center [288, 72] width 26 height 16
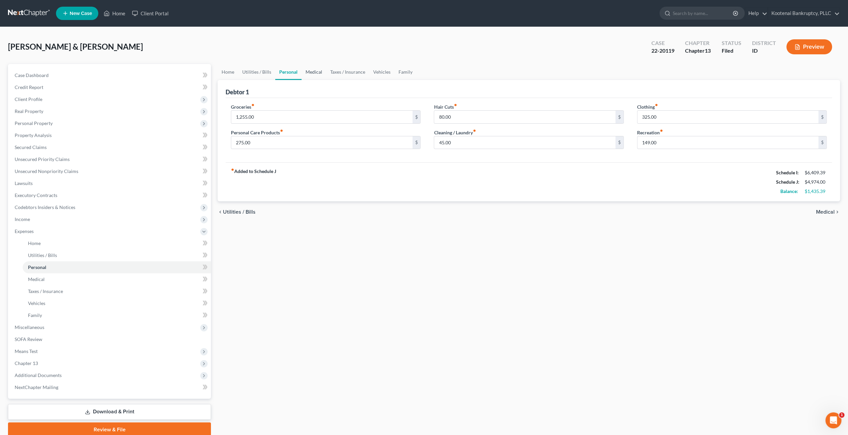
click at [324, 70] on link "Medical" at bounding box center [313, 72] width 25 height 16
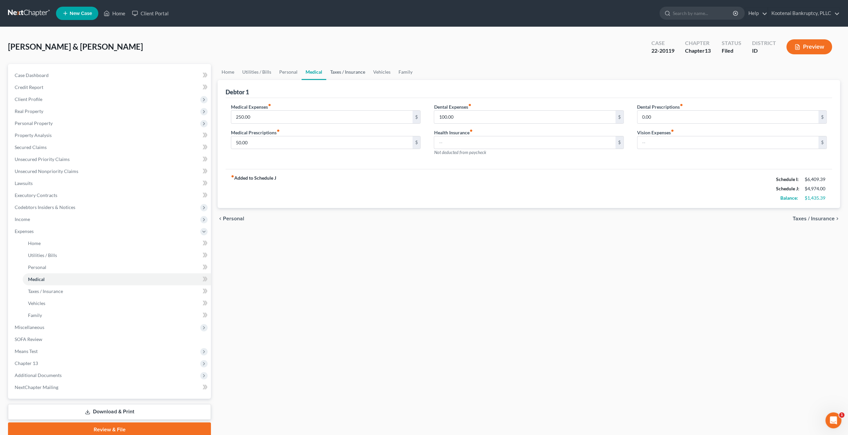
click at [346, 73] on link "Taxes / Insurance" at bounding box center [347, 72] width 43 height 16
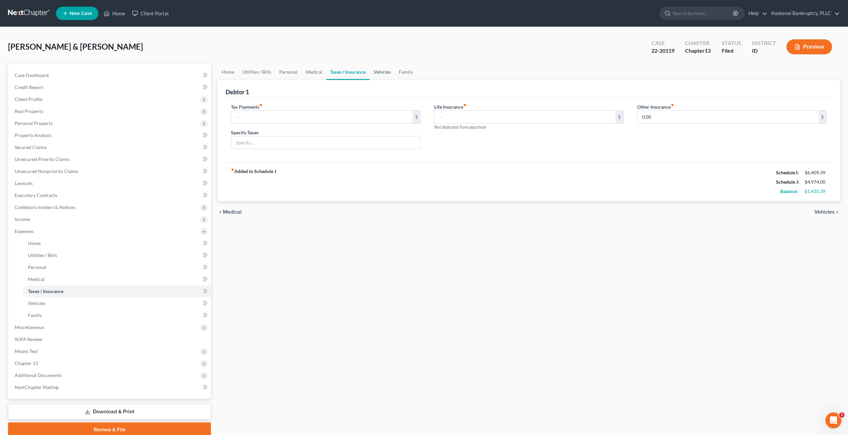
click at [383, 74] on link "Vehicles" at bounding box center [381, 72] width 25 height 16
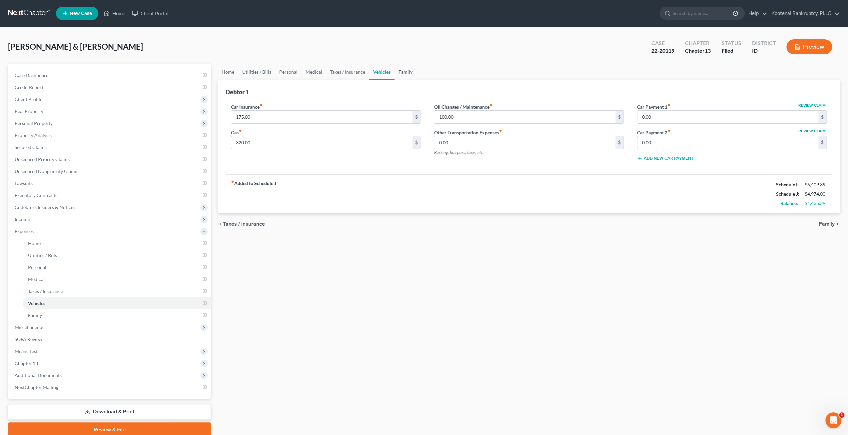
click at [401, 72] on link "Family" at bounding box center [405, 72] width 22 height 16
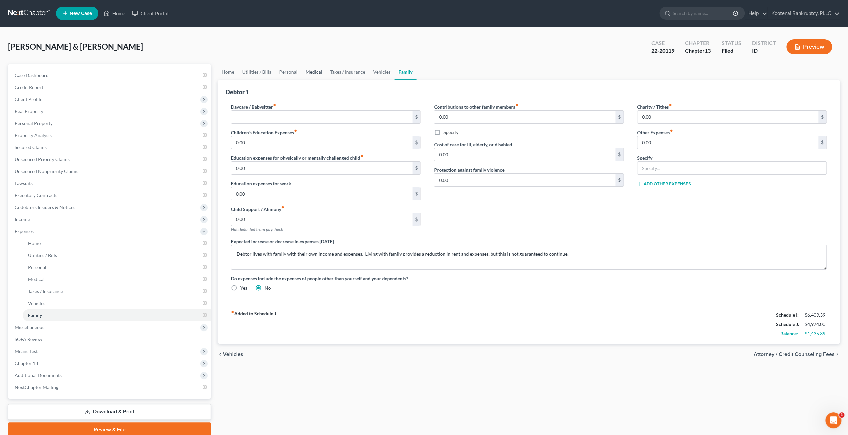
click at [310, 73] on link "Medical" at bounding box center [313, 72] width 25 height 16
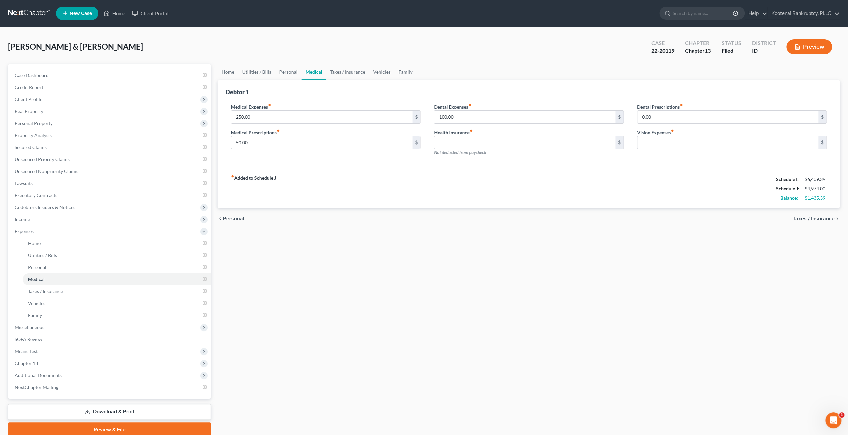
click at [368, 48] on div "[PERSON_NAME] & [PERSON_NAME] Upgraded Case 22-20119 Chapter Chapter 13 Status …" at bounding box center [424, 49] width 832 height 29
click at [68, 224] on span "Income" at bounding box center [110, 219] width 202 height 12
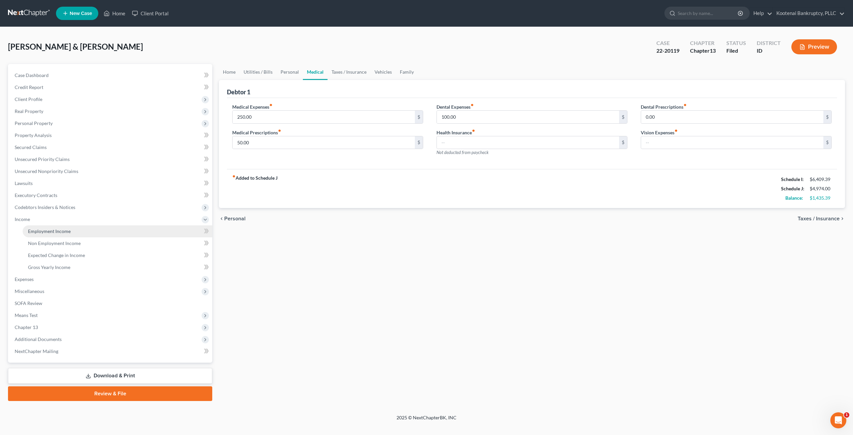
click at [71, 233] on link "Employment Income" at bounding box center [118, 231] width 190 height 12
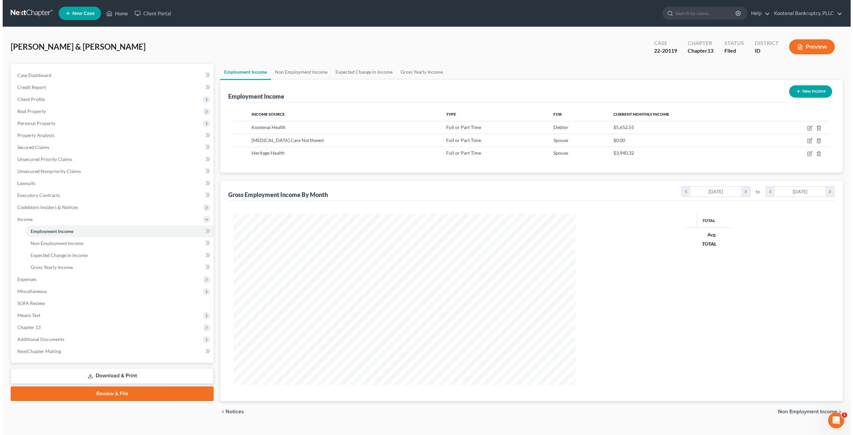
scroll to position [332918, 332734]
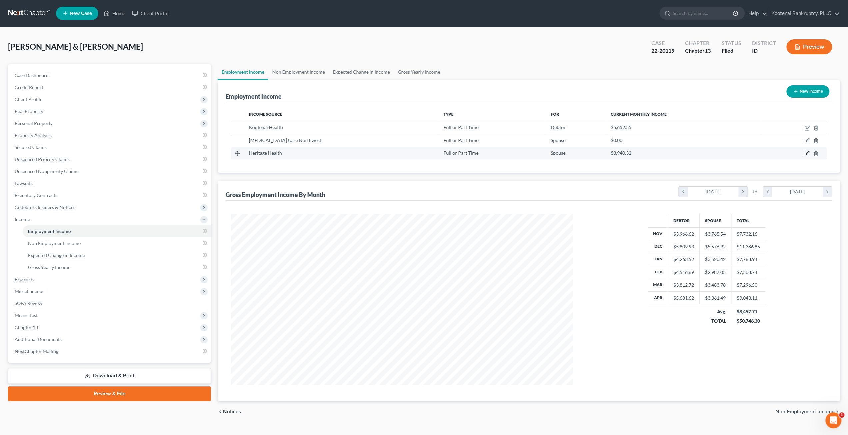
click at [805, 154] on icon "button" at bounding box center [806, 153] width 5 height 5
select select "0"
select select "2"
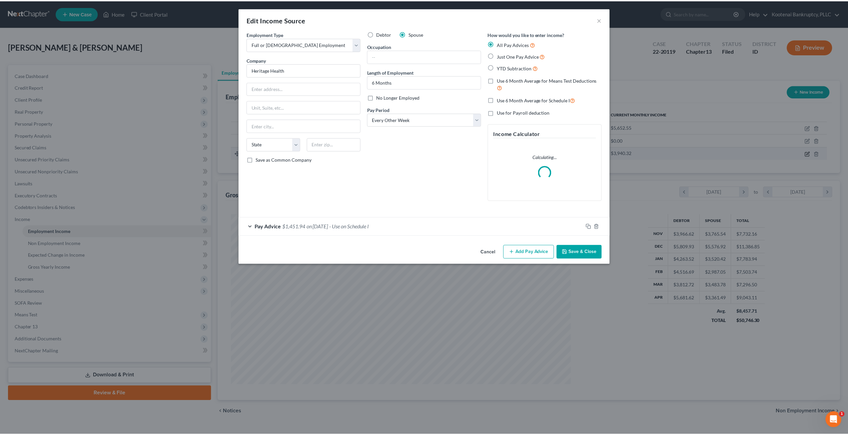
scroll to position [172, 357]
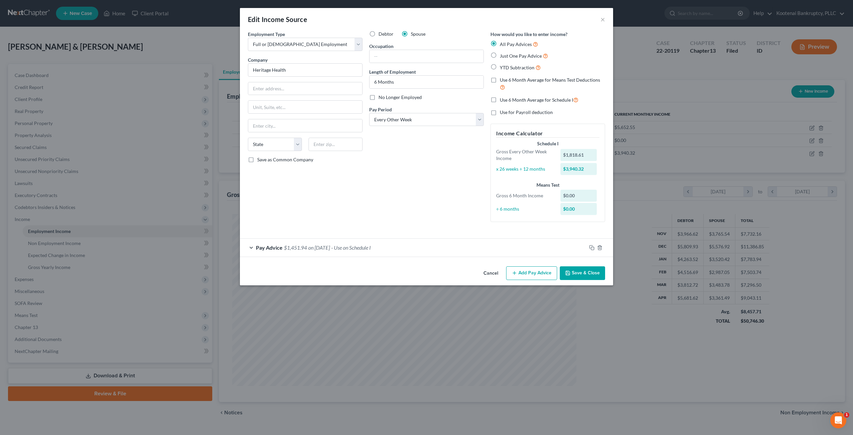
click at [378, 96] on label "No Longer Employed" at bounding box center [399, 97] width 43 height 7
click at [381, 96] on input "No Longer Employed" at bounding box center [383, 96] width 4 height 4
checkbox input "true"
click at [587, 272] on button "Save & Close" at bounding box center [582, 273] width 45 height 14
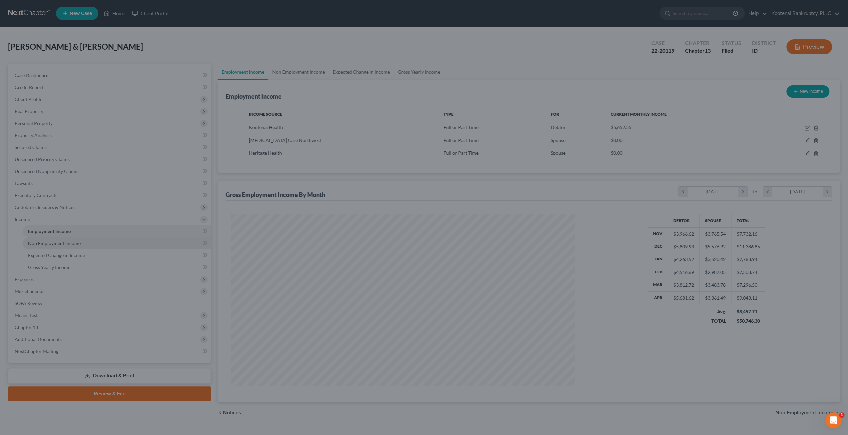
scroll to position [332918, 332734]
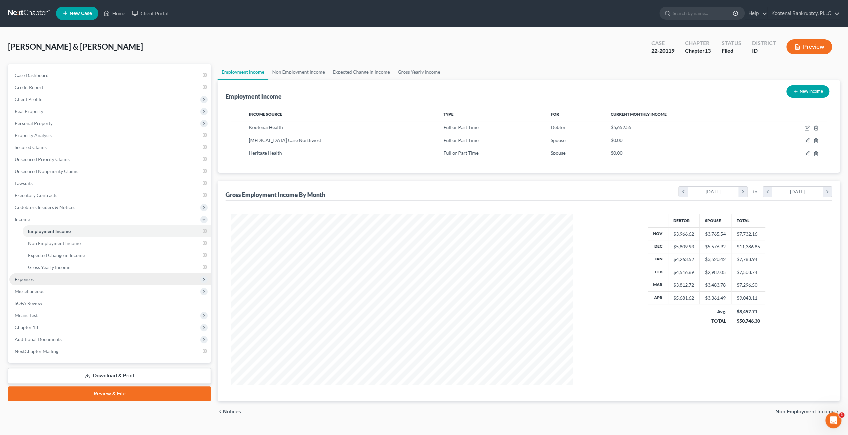
click at [30, 275] on span "Expenses" at bounding box center [110, 279] width 202 height 12
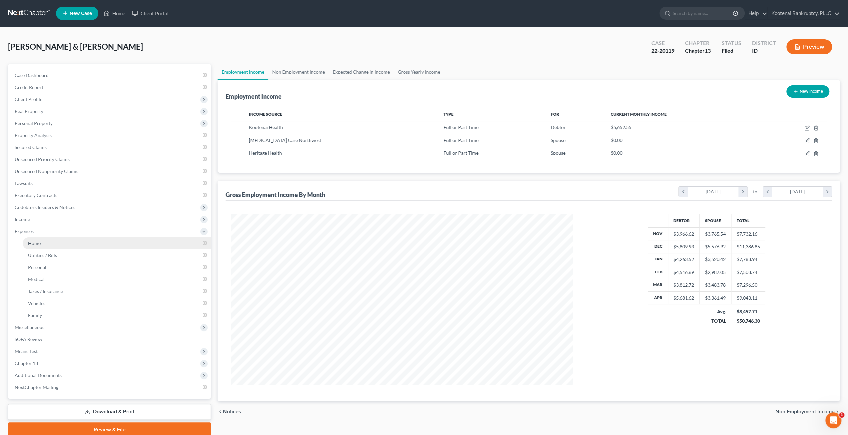
click at [61, 247] on link "Home" at bounding box center [117, 243] width 188 height 12
click at [61, 246] on link "Home" at bounding box center [117, 243] width 188 height 12
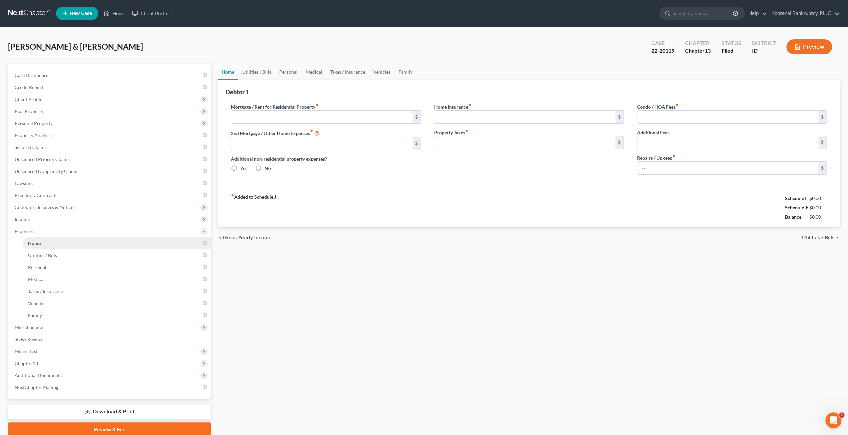
type input "840.00"
type input "0.00"
radio input "true"
type input "0.00"
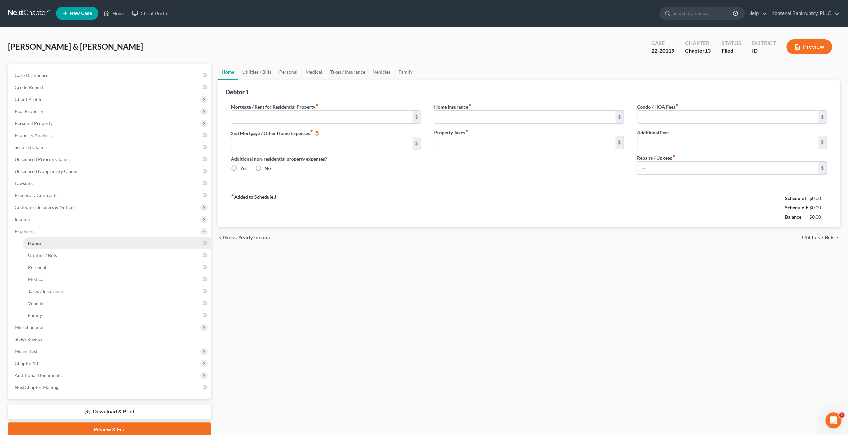
type input "0.00"
type input "200.00"
click at [526, 283] on div "Home Utilities / Bills Personal Medical Taxes / Insurance Vehicles Family Debto…" at bounding box center [528, 250] width 629 height 373
click at [252, 71] on link "Utilities / Bills" at bounding box center [256, 72] width 37 height 16
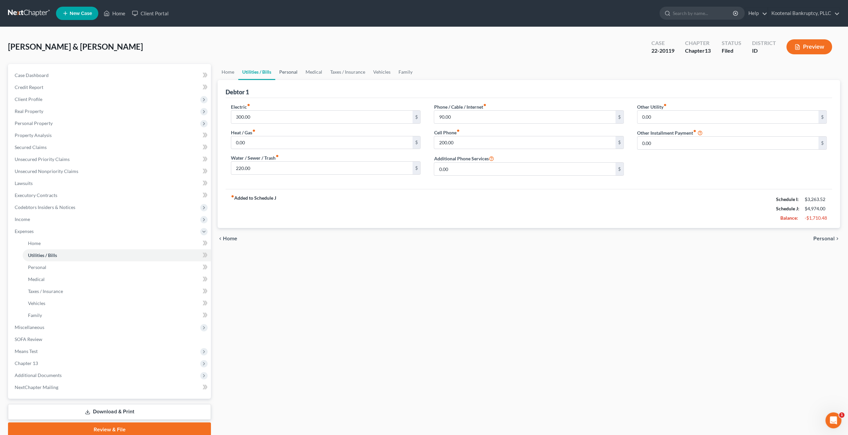
click at [289, 70] on link "Personal" at bounding box center [288, 72] width 26 height 16
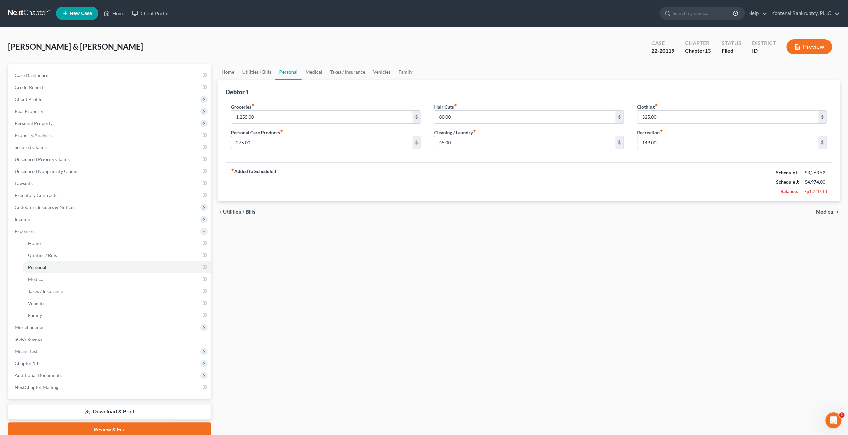
click at [313, 80] on div "Debtor 1" at bounding box center [529, 89] width 606 height 18
click at [317, 74] on link "Medical" at bounding box center [313, 72] width 25 height 16
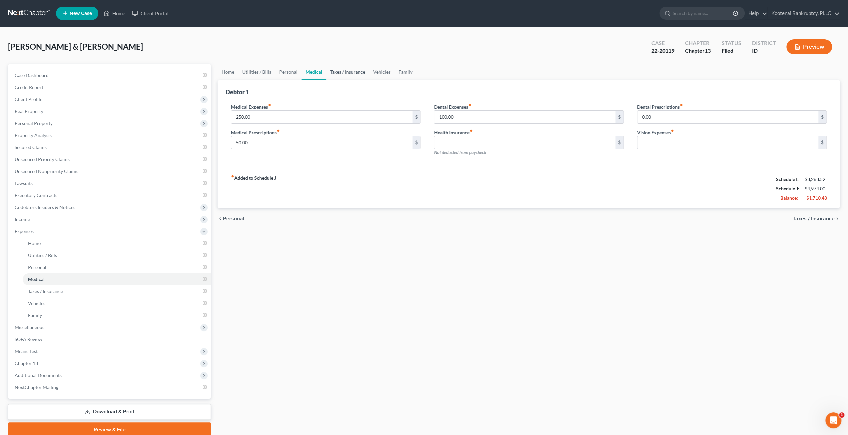
click at [340, 74] on link "Taxes / Insurance" at bounding box center [347, 72] width 43 height 16
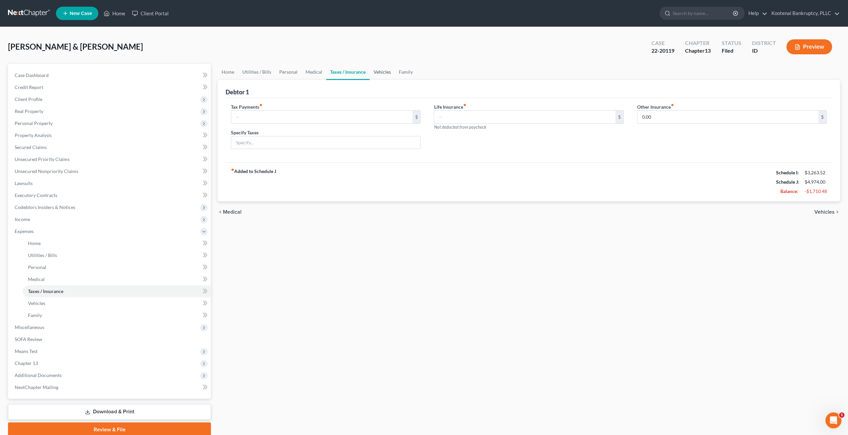
click at [379, 74] on link "Vehicles" at bounding box center [381, 72] width 25 height 16
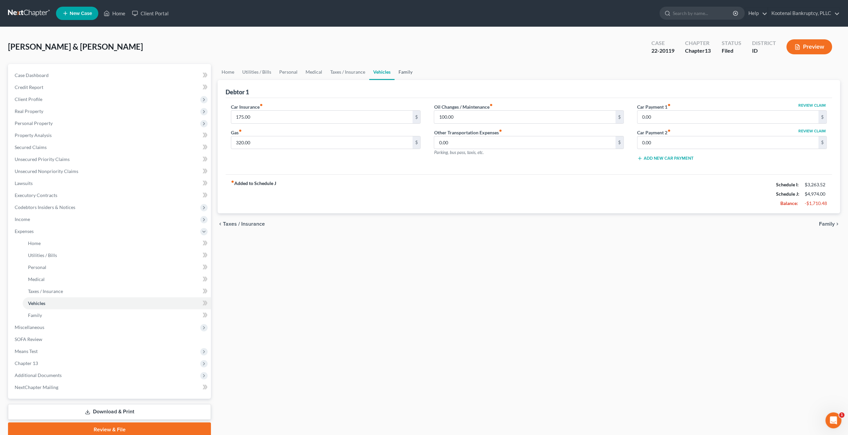
click at [401, 75] on link "Family" at bounding box center [405, 72] width 22 height 16
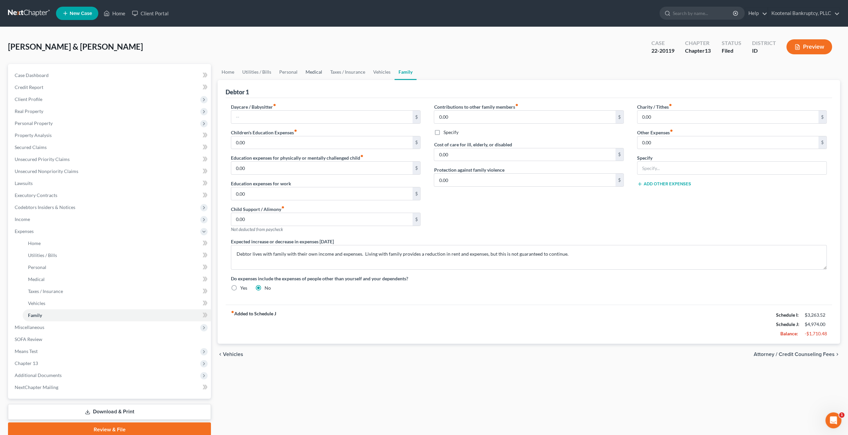
click at [319, 72] on link "Medical" at bounding box center [313, 72] width 25 height 16
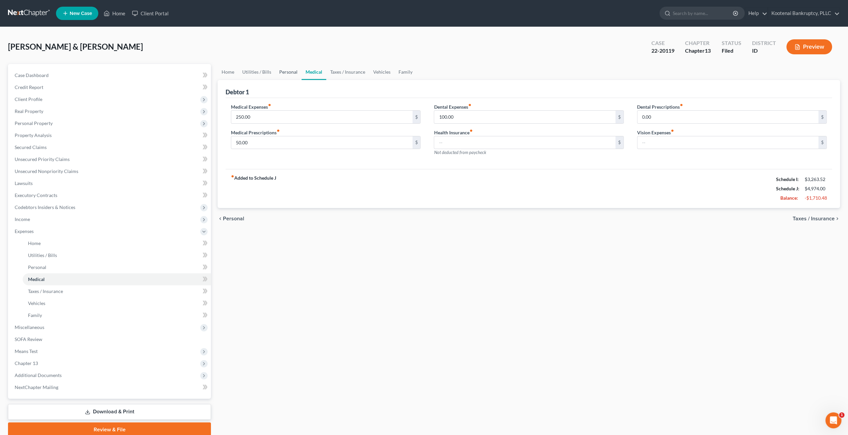
click at [284, 70] on link "Personal" at bounding box center [288, 72] width 26 height 16
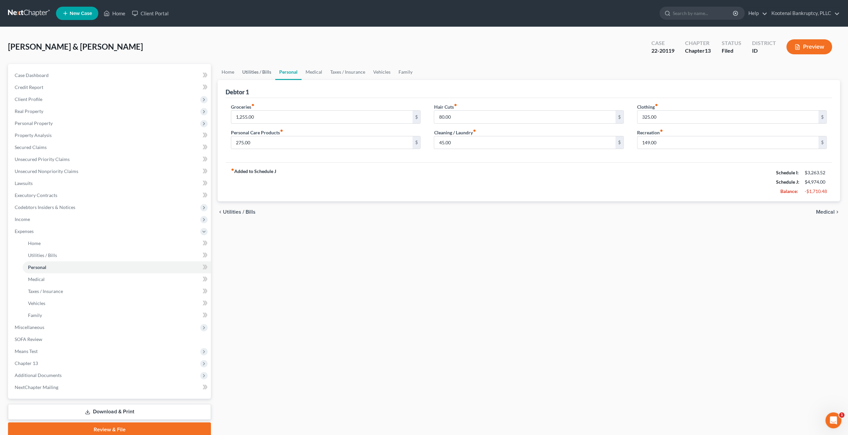
click at [256, 76] on link "Utilities / Bills" at bounding box center [256, 72] width 37 height 16
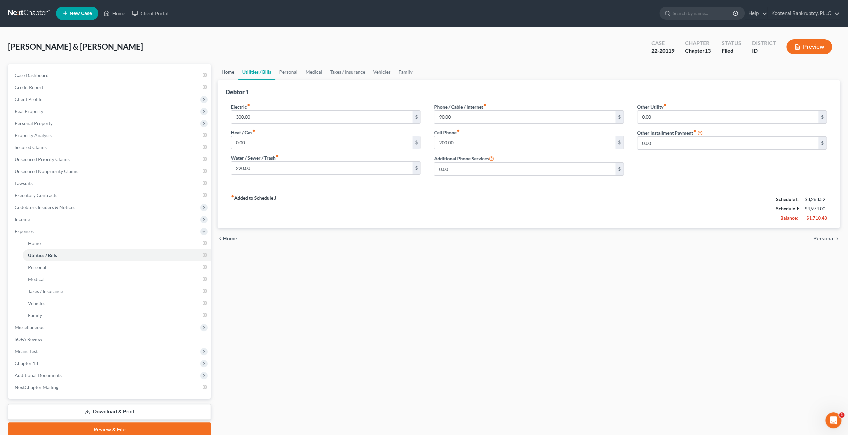
click at [229, 68] on link "Home" at bounding box center [228, 72] width 21 height 16
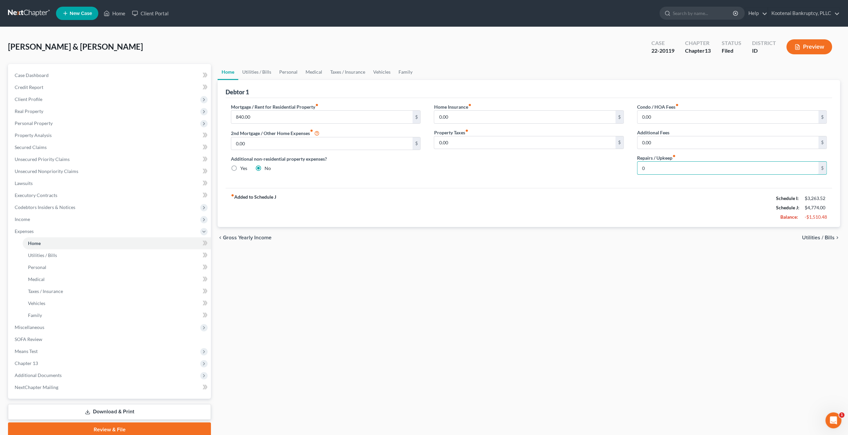
type input "0"
click at [623, 260] on div "Home Utilities / Bills Personal Medical Taxes / Insurance Vehicles Family Debto…" at bounding box center [528, 250] width 629 height 373
click at [257, 69] on link "Utilities / Bills" at bounding box center [256, 72] width 37 height 16
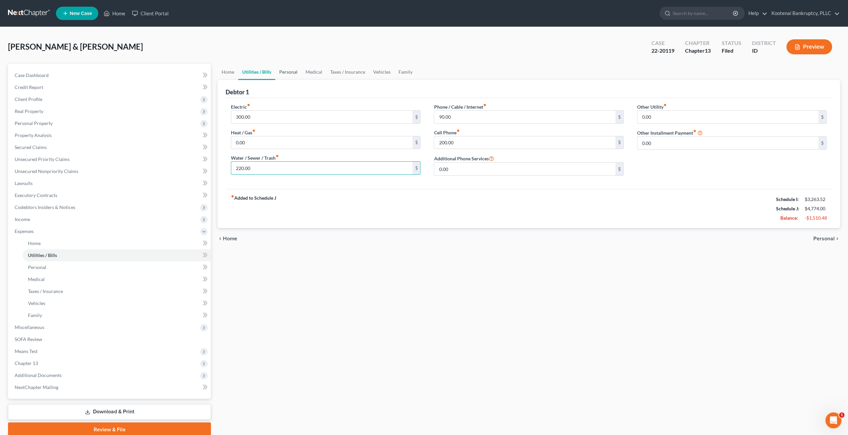
click at [288, 73] on link "Personal" at bounding box center [288, 72] width 26 height 16
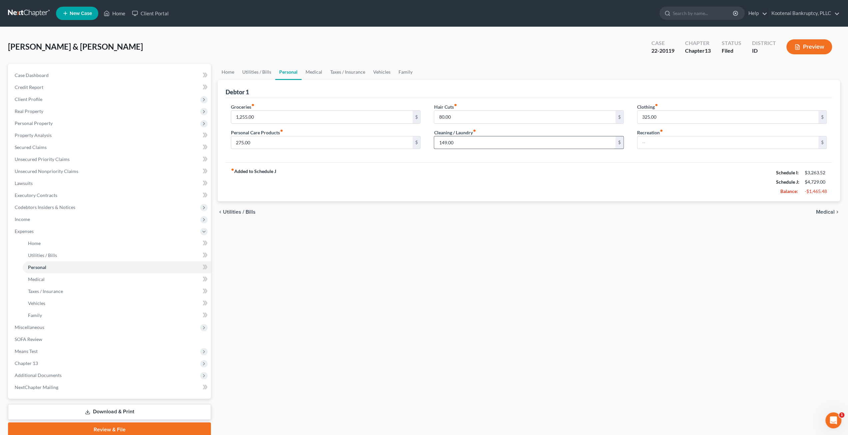
click at [449, 139] on input "149.00" at bounding box center [524, 142] width 181 height 13
drag, startPoint x: 460, startPoint y: 139, endPoint x: 431, endPoint y: 140, distance: 28.7
click at [431, 140] on div "Hair Cuts fiber_manual_record 80.00 $ Cleaning / Laundry fiber_manual_record 14…" at bounding box center [528, 128] width 203 height 51
type input "0"
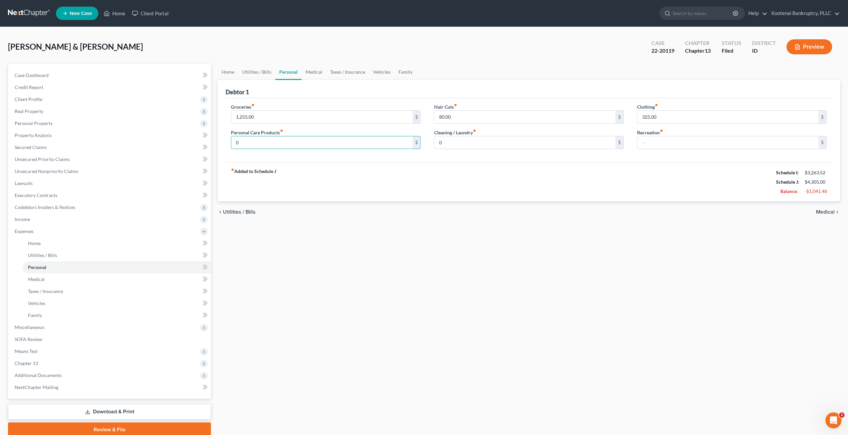
drag, startPoint x: 574, startPoint y: 209, endPoint x: 555, endPoint y: 193, distance: 25.0
click at [574, 209] on div "chevron_left Utilities / Bills Medical chevron_right" at bounding box center [529, 211] width 622 height 21
click at [485, 114] on input "80.00" at bounding box center [524, 117] width 181 height 13
type input "0"
click at [670, 116] on input "325.00" at bounding box center [727, 117] width 181 height 13
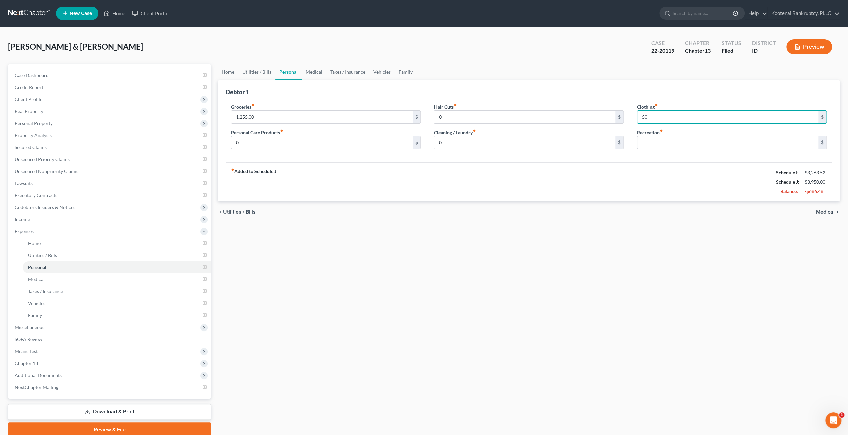
type input "50"
click at [658, 236] on div "Home Utilities / Bills Personal Medical Taxes / Insurance Vehicles Family Debto…" at bounding box center [528, 250] width 629 height 373
click at [268, 73] on link "Utilities / Bills" at bounding box center [256, 72] width 37 height 16
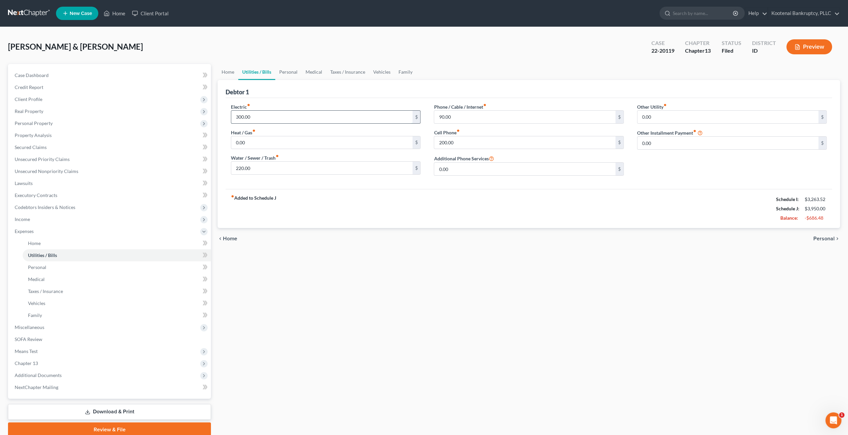
click at [266, 116] on input "300.00" at bounding box center [321, 117] width 181 height 13
type input "150"
click at [275, 164] on input "220.00" at bounding box center [321, 168] width 181 height 13
type input "100"
drag, startPoint x: 482, startPoint y: 250, endPoint x: 482, endPoint y: 204, distance: 46.0
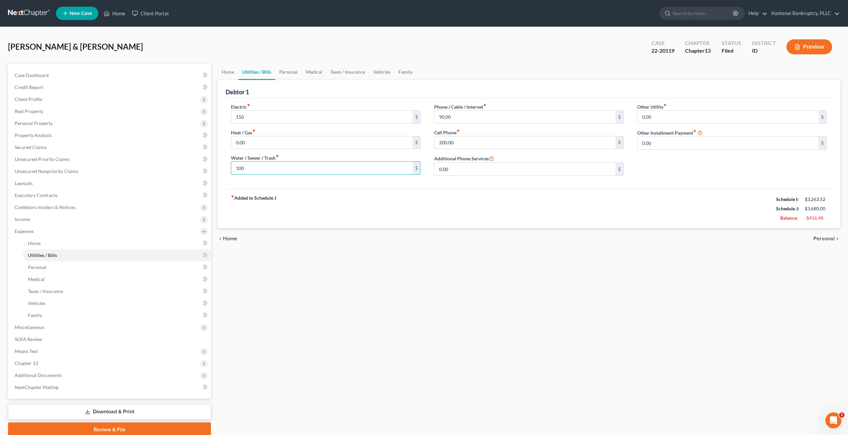
click at [482, 248] on div "Home Utilities / Bills Personal Medical Taxes / Insurance Vehicles Family Debto…" at bounding box center [528, 250] width 629 height 373
click at [470, 131] on div "Cell Phone fiber_manual_record 200.00 $" at bounding box center [529, 139] width 190 height 20
click at [470, 142] on input "200.00" at bounding box center [524, 142] width 181 height 13
type input "100"
click at [350, 69] on link "Taxes / Insurance" at bounding box center [347, 72] width 43 height 16
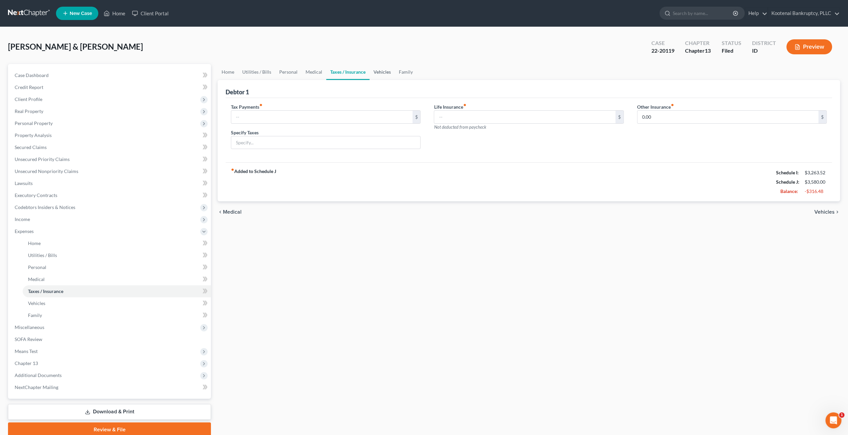
click at [382, 74] on link "Vehicles" at bounding box center [381, 72] width 25 height 16
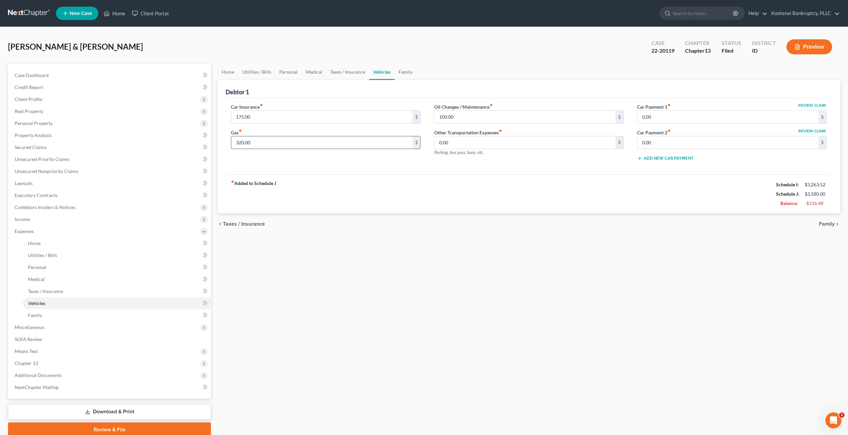
click at [276, 142] on input "320.00" at bounding box center [321, 142] width 181 height 13
type input "220"
drag, startPoint x: 498, startPoint y: 273, endPoint x: 489, endPoint y: 192, distance: 81.7
click at [498, 265] on div "Home Utilities / Bills Personal Medical Taxes / Insurance Vehicles Family Debto…" at bounding box center [528, 250] width 629 height 373
click at [402, 81] on div "Debtor 1" at bounding box center [529, 89] width 606 height 18
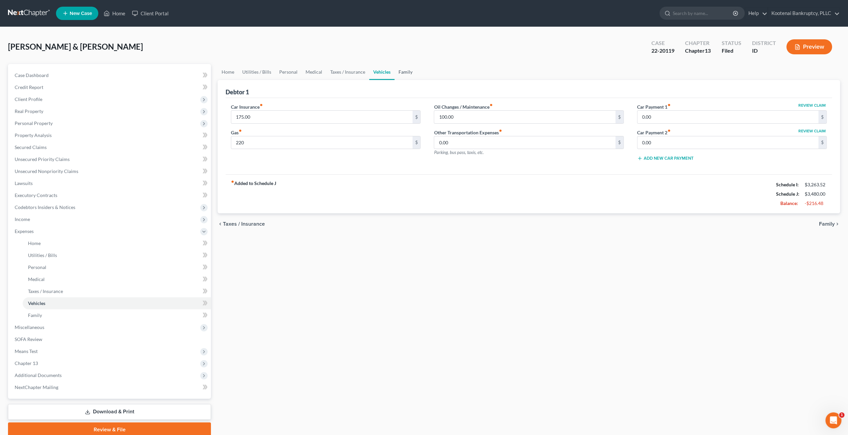
click at [399, 71] on link "Family" at bounding box center [405, 72] width 22 height 16
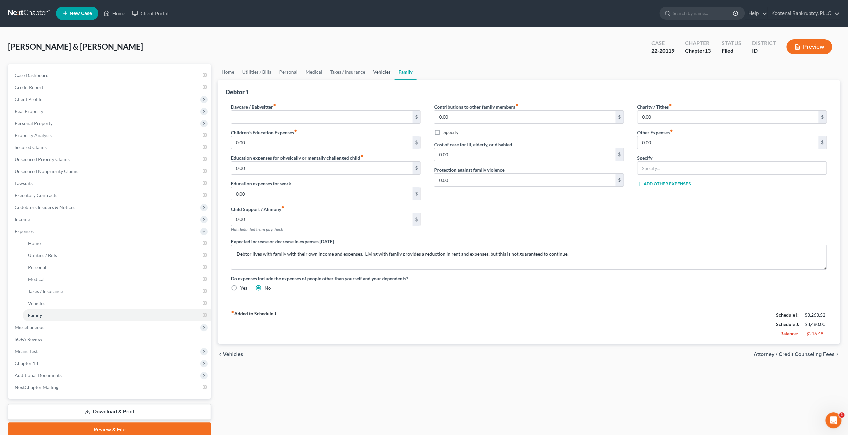
click at [379, 72] on link "Vehicles" at bounding box center [381, 72] width 25 height 16
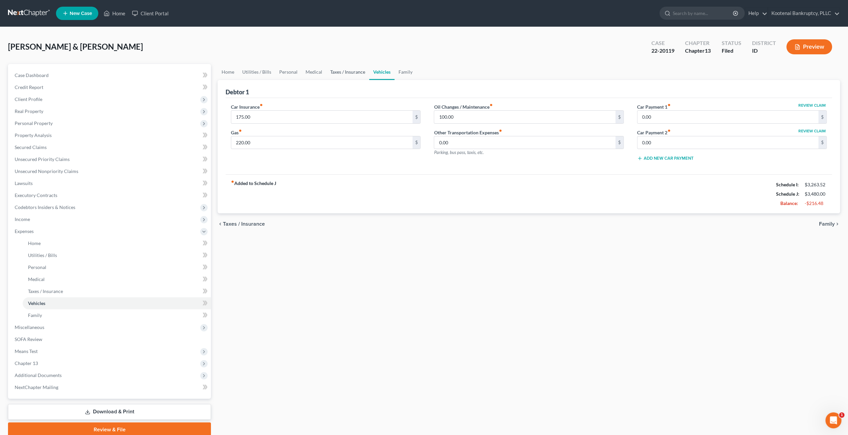
click at [351, 70] on link "Taxes / Insurance" at bounding box center [347, 72] width 43 height 16
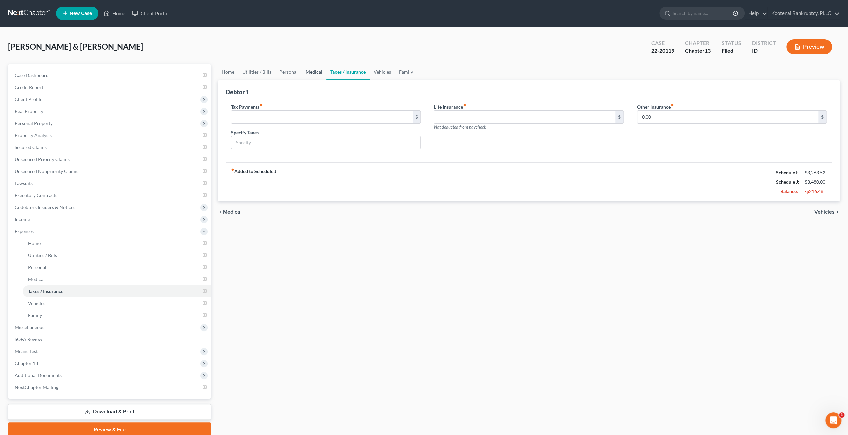
click at [314, 70] on link "Medical" at bounding box center [313, 72] width 25 height 16
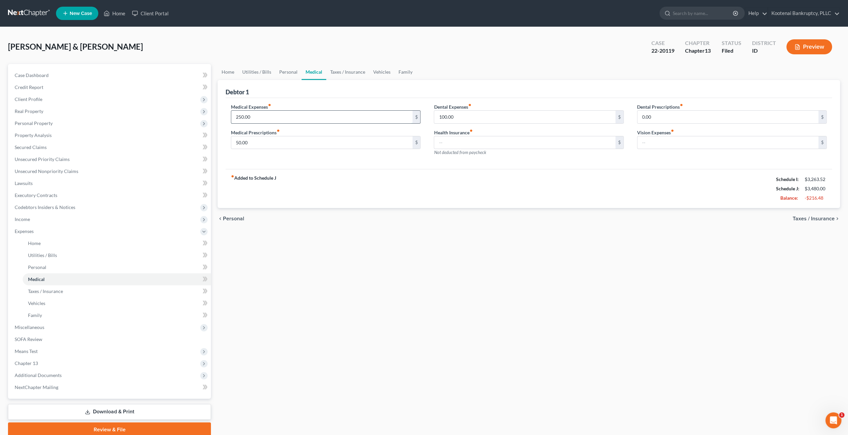
click at [270, 117] on input "250.00" at bounding box center [321, 117] width 181 height 13
type input "75"
click at [260, 146] on input "50.00" at bounding box center [321, 142] width 181 height 13
type input "0"
click at [483, 121] on input "100.00" at bounding box center [524, 117] width 181 height 13
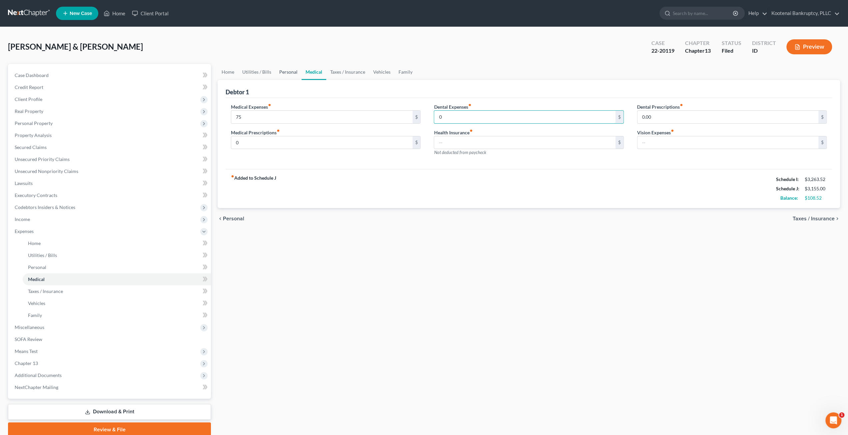
type input "0"
click at [292, 68] on link "Personal" at bounding box center [288, 72] width 26 height 16
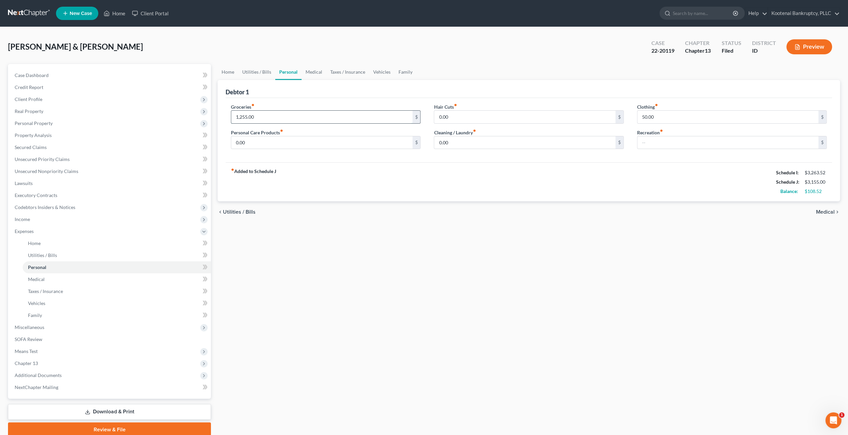
click at [270, 112] on input "1,255.00" at bounding box center [321, 117] width 181 height 13
click at [307, 120] on input "1,255.00" at bounding box center [321, 117] width 181 height 13
drag, startPoint x: 307, startPoint y: 120, endPoint x: 206, endPoint y: 113, distance: 101.5
click at [206, 113] on div "Petition Navigation Case Dashboard Payments Invoices Payments Payments Credit R…" at bounding box center [424, 250] width 838 height 373
drag, startPoint x: 256, startPoint y: 116, endPoint x: 230, endPoint y: 120, distance: 26.3
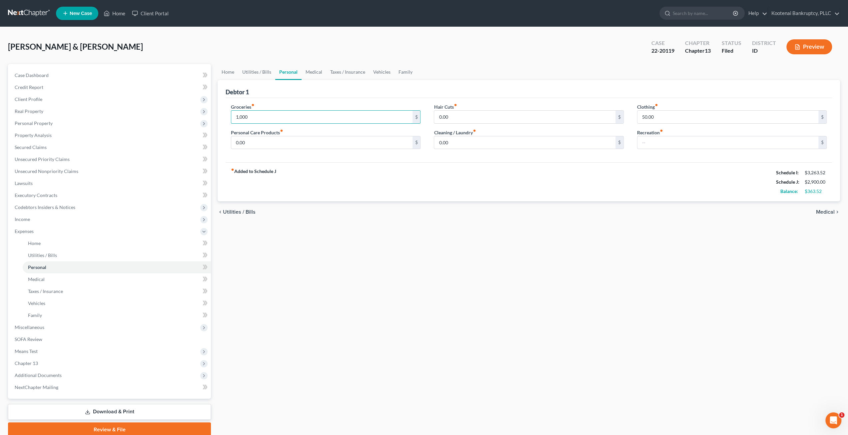
click at [230, 120] on div "Groceries fiber_manual_record 1,000 $ Personal Care Products fiber_manual_recor…" at bounding box center [325, 128] width 203 height 51
type input "1,003"
click at [433, 264] on div "Home Utilities / Bills Personal Medical Taxes / Insurance Vehicles Family Debto…" at bounding box center [528, 250] width 629 height 373
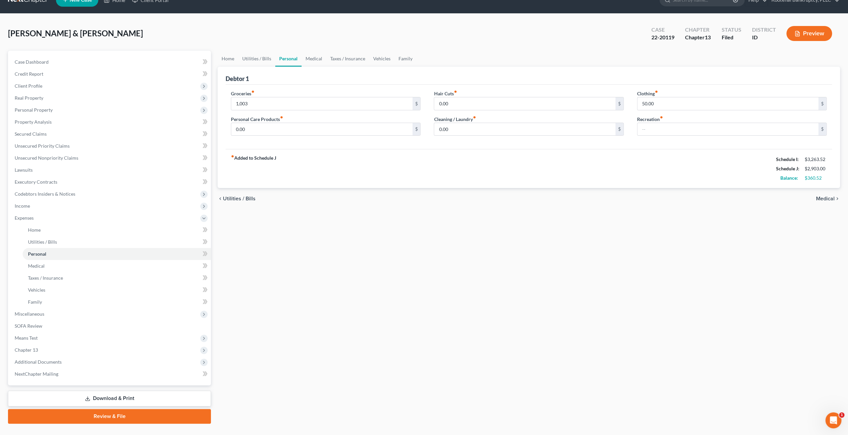
scroll to position [26, 0]
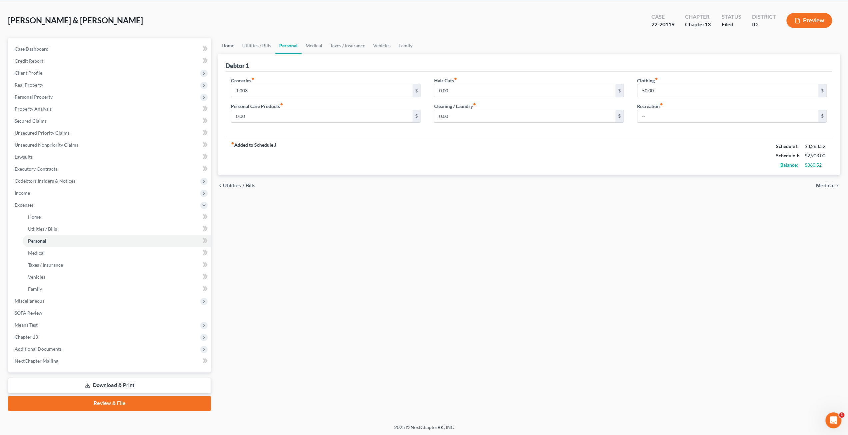
drag, startPoint x: 226, startPoint y: 41, endPoint x: 234, endPoint y: 41, distance: 8.3
click at [226, 41] on link "Home" at bounding box center [228, 46] width 21 height 16
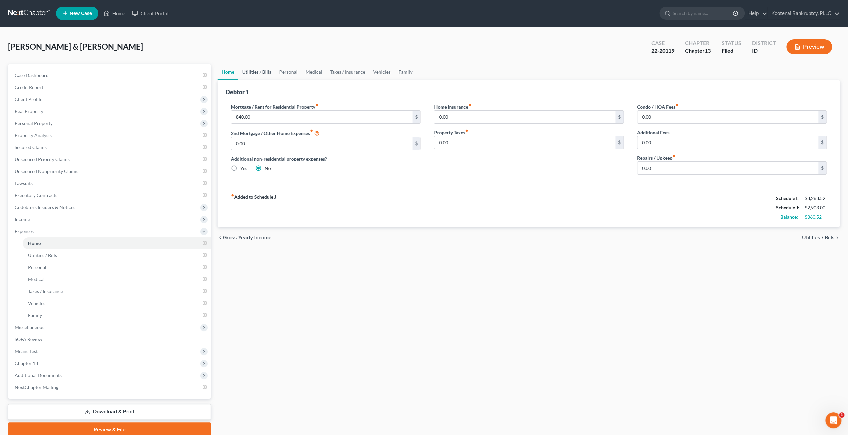
click at [259, 65] on link "Utilities / Bills" at bounding box center [256, 72] width 37 height 16
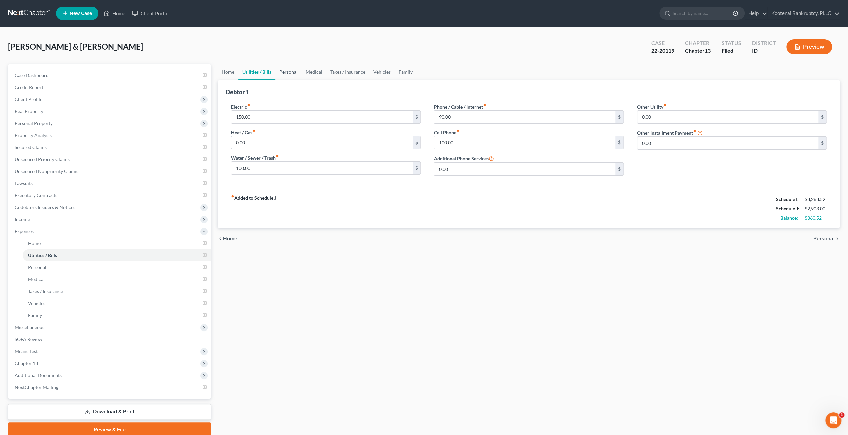
click at [282, 69] on link "Personal" at bounding box center [288, 72] width 26 height 16
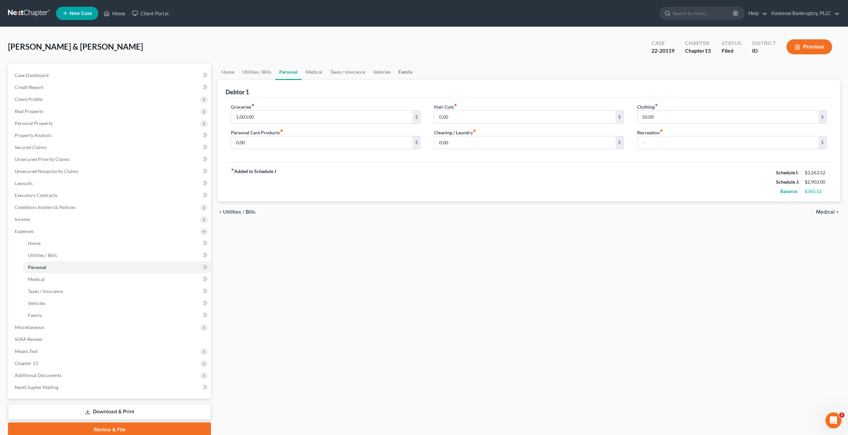
click at [404, 75] on link "Family" at bounding box center [405, 72] width 22 height 16
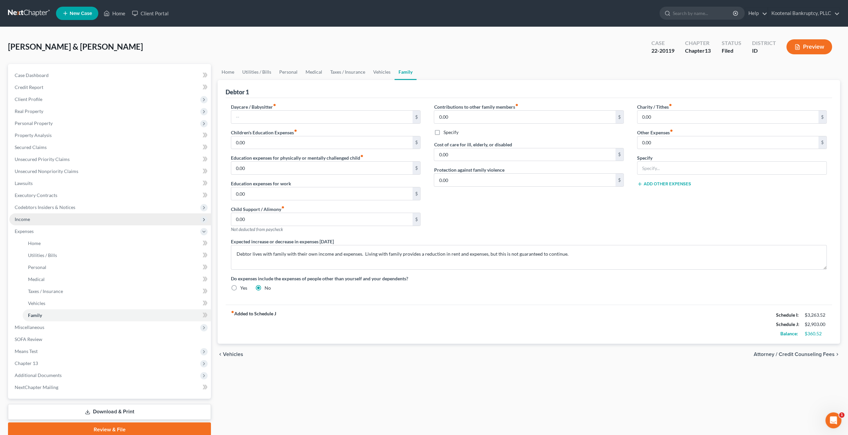
click at [42, 221] on span "Income" at bounding box center [110, 219] width 202 height 12
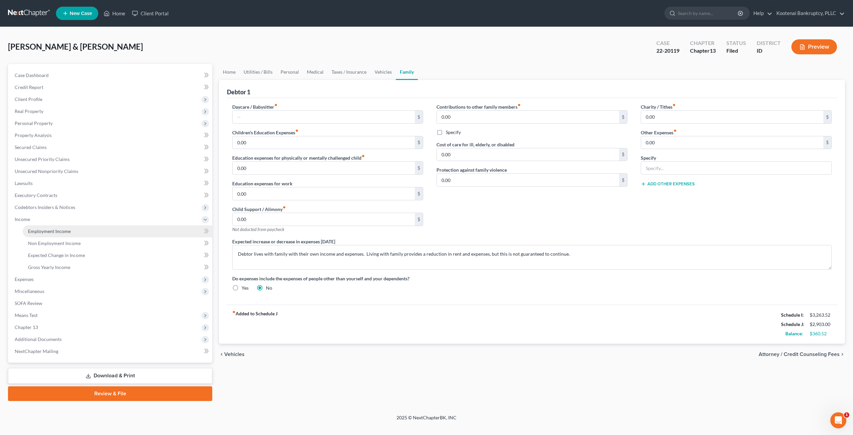
click at [45, 228] on span "Employment Income" at bounding box center [49, 231] width 43 height 6
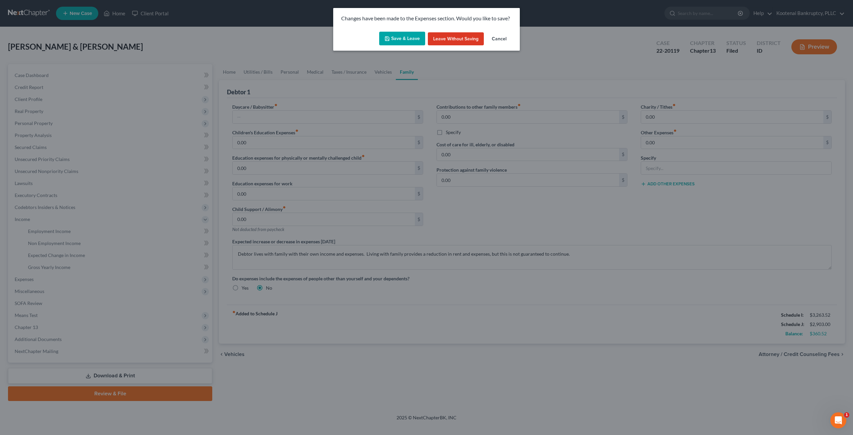
click at [394, 40] on button "Save & Leave" at bounding box center [402, 39] width 46 height 14
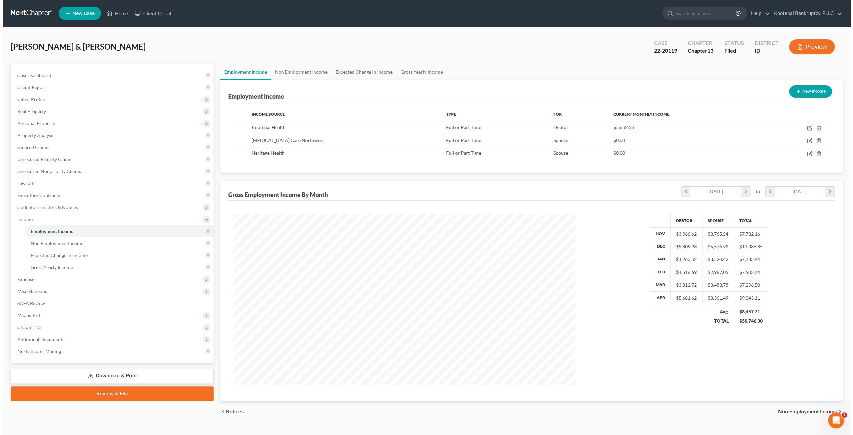
scroll to position [171, 355]
click at [116, 373] on link "Download & Print" at bounding box center [109, 376] width 203 height 16
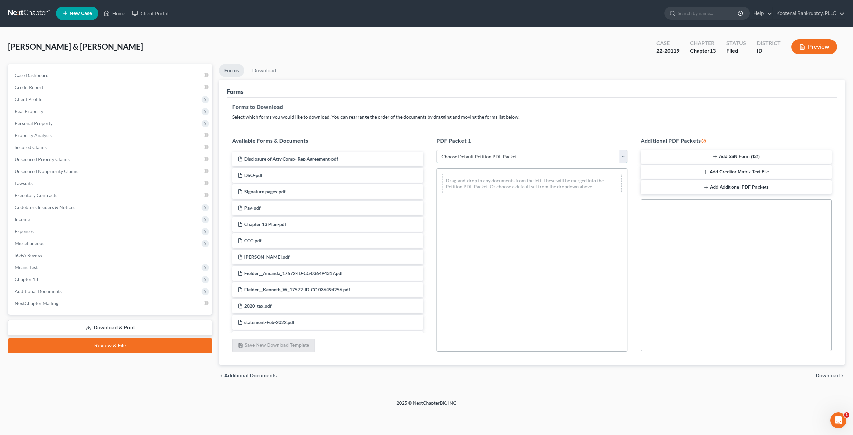
click at [468, 152] on select "Choose Default Petition PDF Packet Complete Bankruptcy Petition (all forms and …" at bounding box center [531, 156] width 191 height 13
select select "4"
click at [436, 150] on select "Choose Default Petition PDF Packet Complete Bankruptcy Petition (all forms and …" at bounding box center [531, 156] width 191 height 13
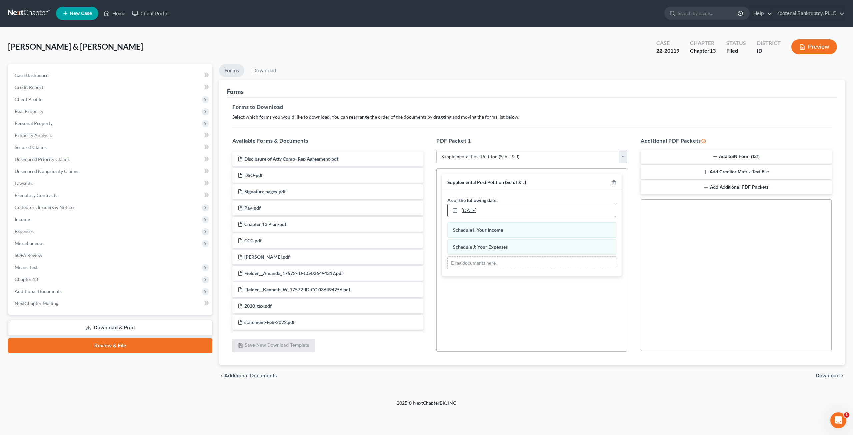
click at [496, 212] on link "[DATE]" at bounding box center [532, 210] width 168 height 13
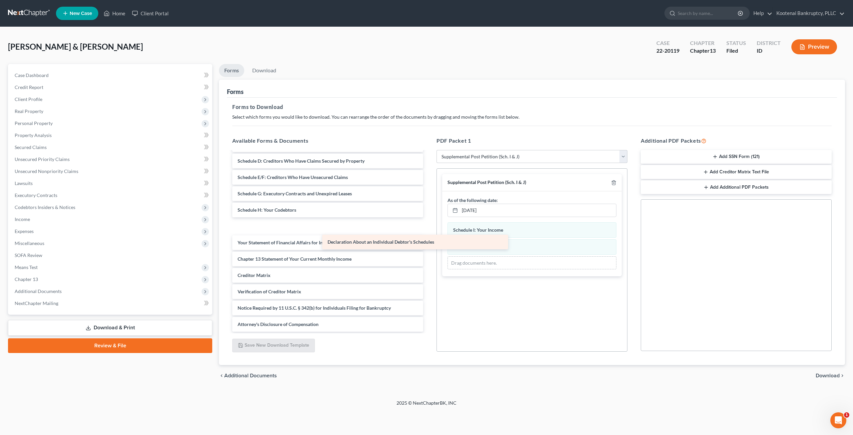
scroll to position [471, 0]
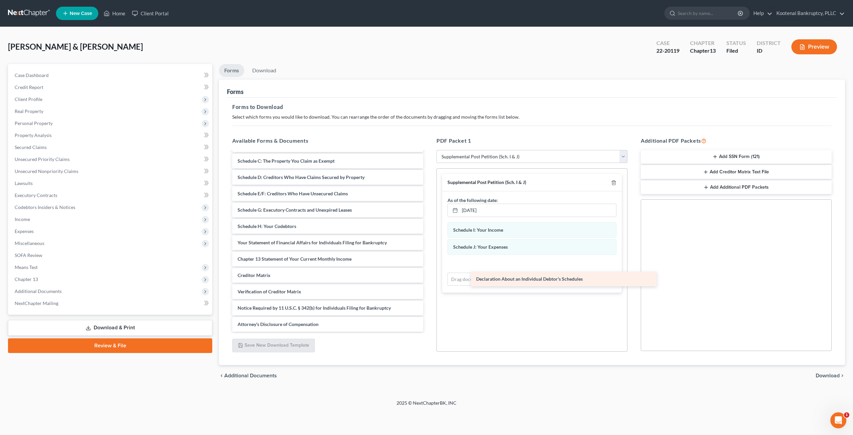
drag, startPoint x: 284, startPoint y: 224, endPoint x: 523, endPoint y: 277, distance: 244.4
click at [428, 277] on div "Declaration About an Individual Debtor's Schedules Disclosure of Atty Comp- Rep…" at bounding box center [328, 5] width 202 height 651
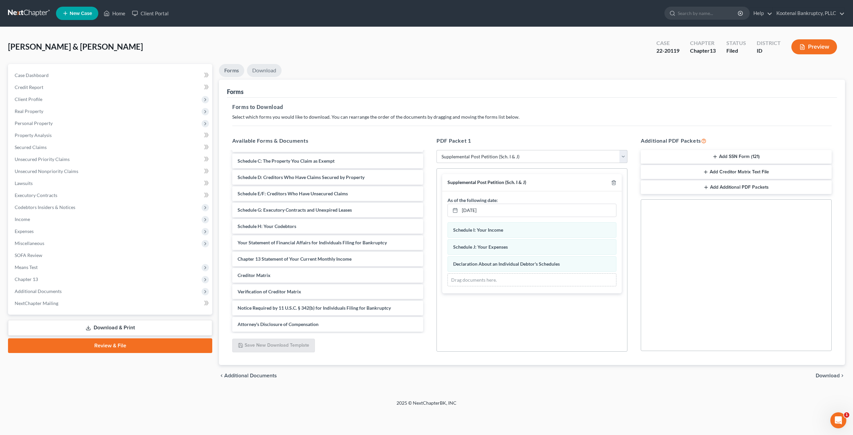
click at [261, 73] on link "Download" at bounding box center [264, 70] width 35 height 13
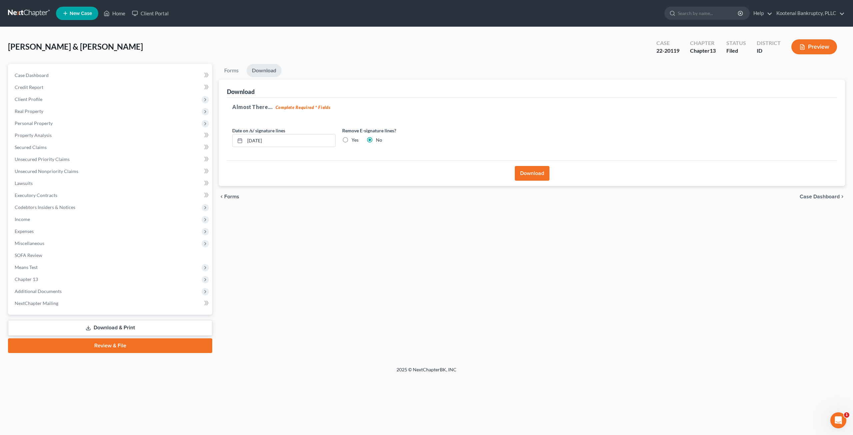
click at [351, 140] on label "Yes" at bounding box center [354, 140] width 7 height 7
click at [354, 140] on input "Yes" at bounding box center [356, 139] width 4 height 4
radio input "true"
radio input "false"
drag, startPoint x: 267, startPoint y: 141, endPoint x: 167, endPoint y: 134, distance: 101.2
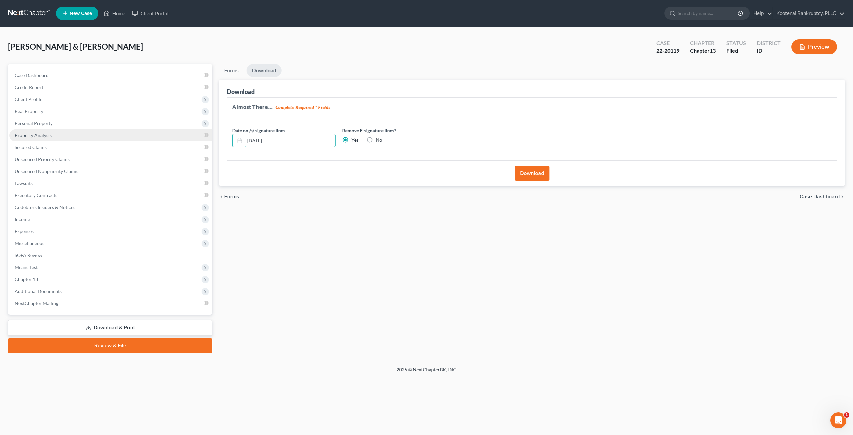
click at [167, 134] on div "Petition Navigation Case Dashboard Payments Invoices Payments Payments Credit R…" at bounding box center [426, 208] width 843 height 289
drag, startPoint x: 298, startPoint y: 139, endPoint x: 211, endPoint y: 145, distance: 86.8
click at [204, 146] on div "Petition Navigation Case Dashboard Payments Invoices Payments Payments Credit R…" at bounding box center [426, 208] width 843 height 289
click at [518, 168] on button "Download" at bounding box center [532, 173] width 35 height 15
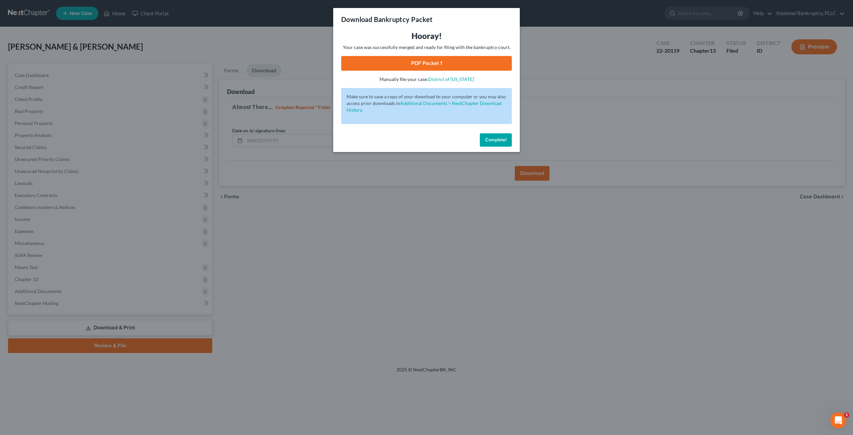
click at [457, 59] on link "PDF Packet 1" at bounding box center [426, 63] width 171 height 15
drag, startPoint x: 495, startPoint y: 138, endPoint x: 493, endPoint y: 133, distance: 4.9
click at [495, 138] on span "Complete!" at bounding box center [495, 140] width 21 height 6
